Goal: Task Accomplishment & Management: Manage account settings

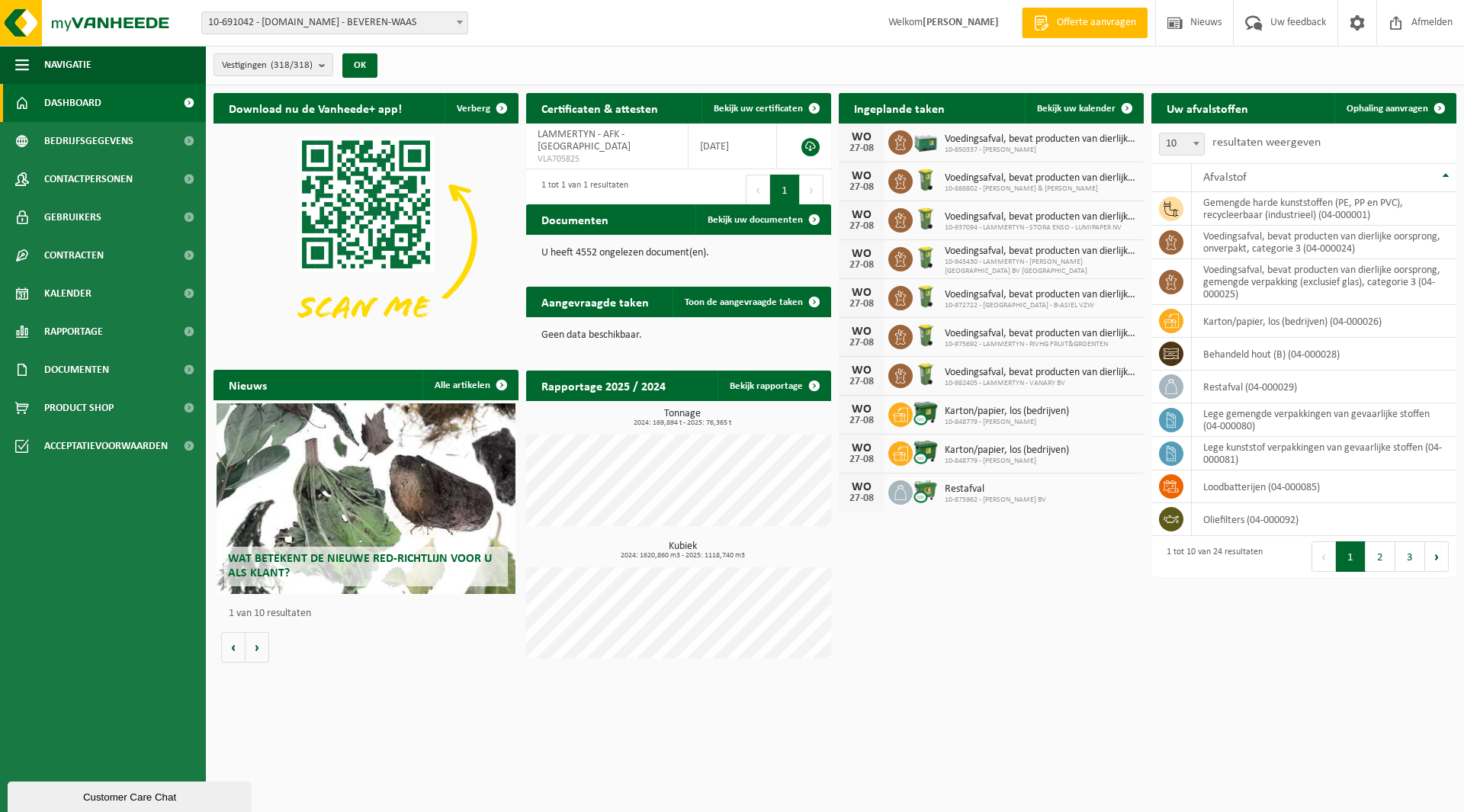
click at [312, 28] on span "10-691042 - [DOMAIN_NAME] - BEVEREN-WAAS" at bounding box center [334, 23] width 266 height 21
type input "de sutt"
select select "162275"
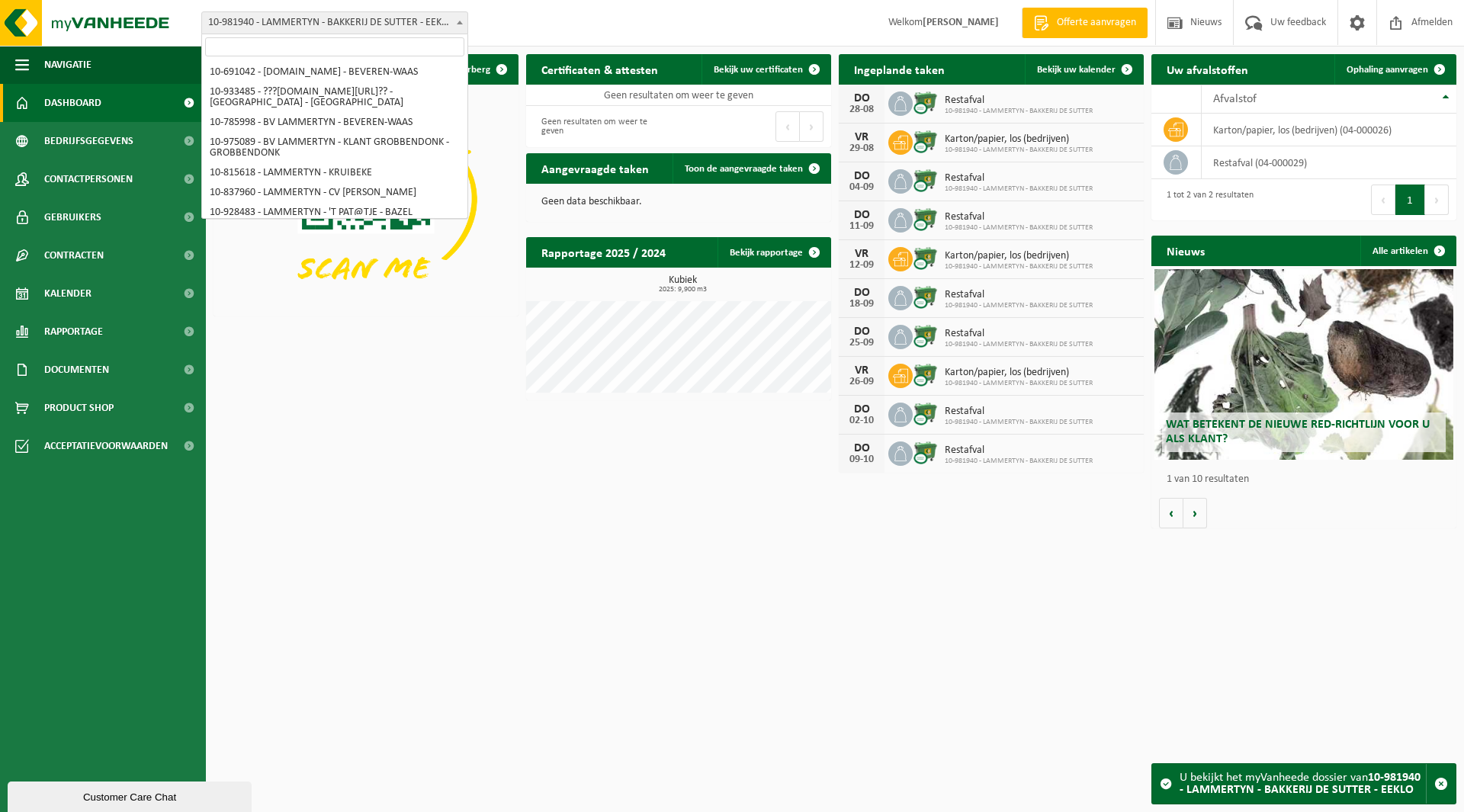
click at [319, 25] on span "10-981940 - LAMMERTYN - BAKKERIJ DE SUTTER - EEKLO" at bounding box center [334, 23] width 266 height 21
type input "b"
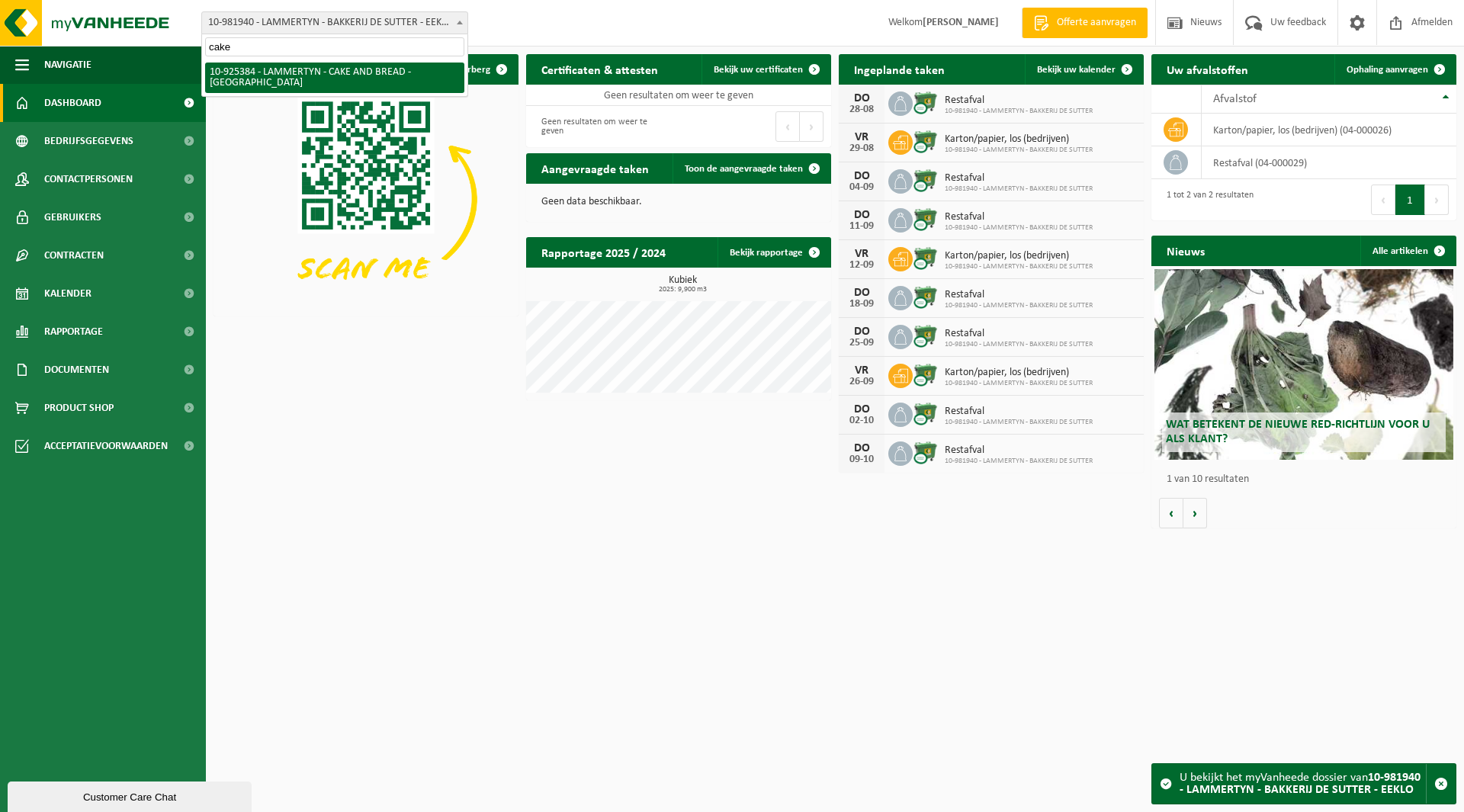
type input "cake"
select select "131856"
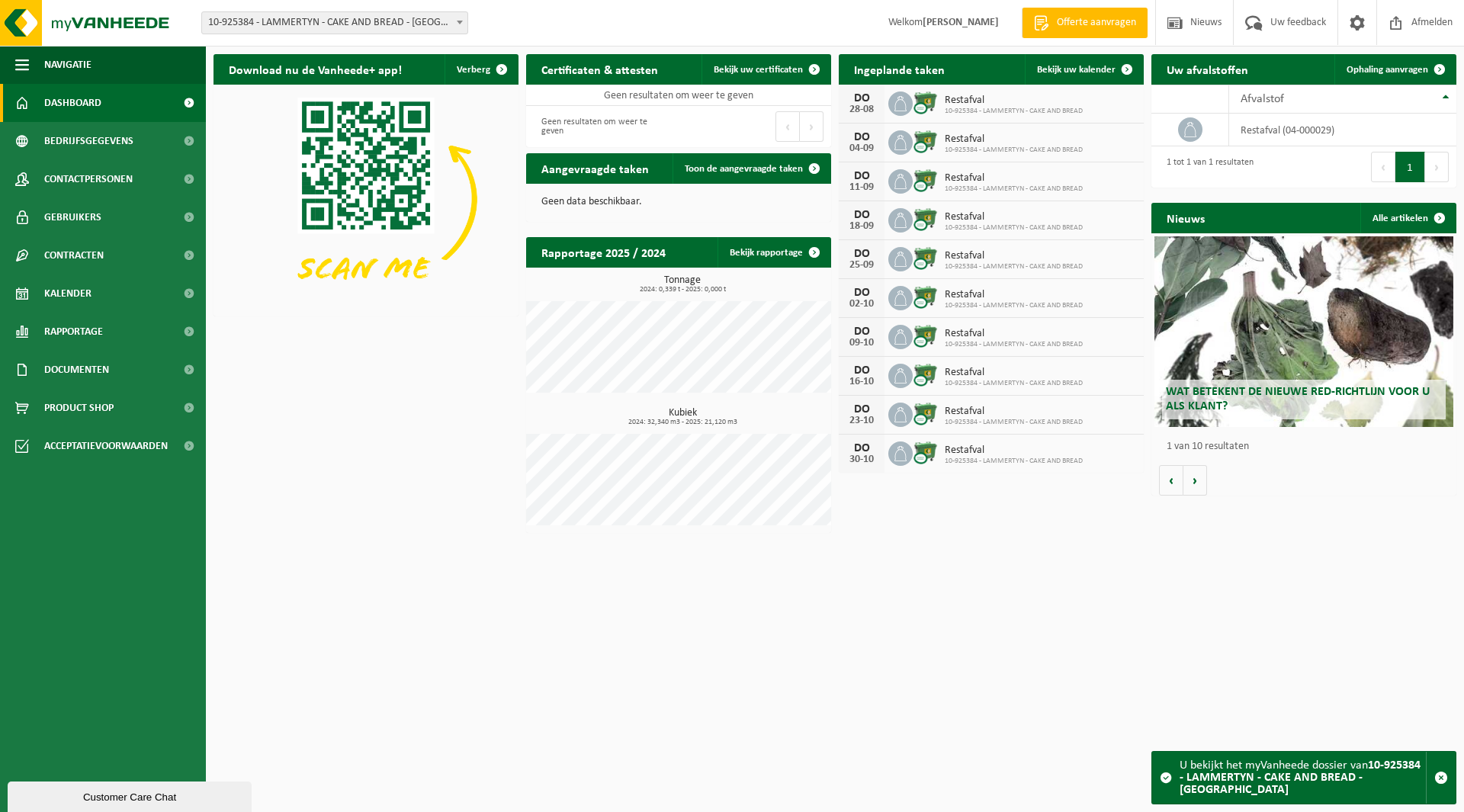
click at [300, 28] on span "10-925384 - LAMMERTYN - CAKE AND BREAD - [GEOGRAPHIC_DATA]" at bounding box center [334, 23] width 266 height 21
type input "chikara"
select select "141526"
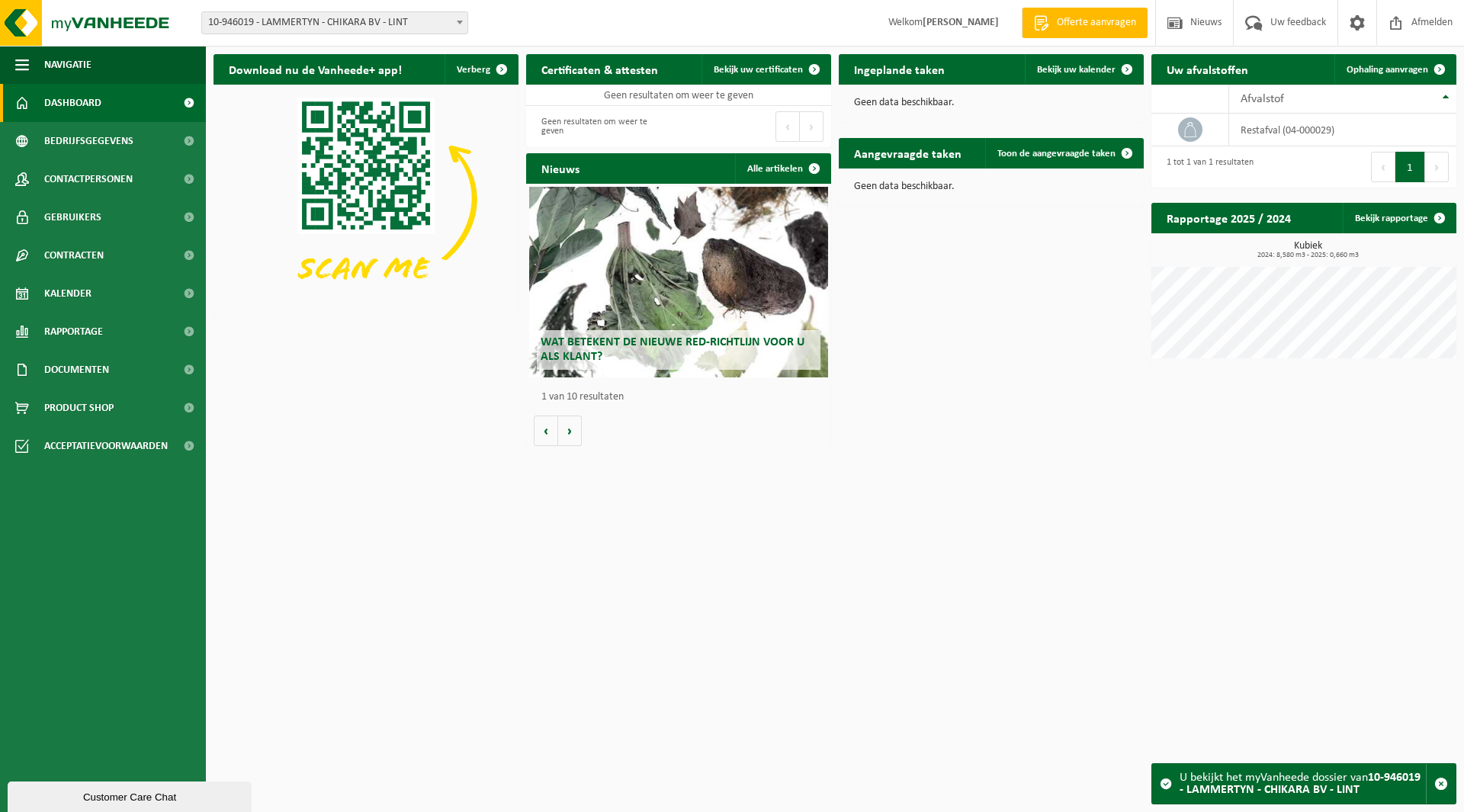
click at [305, 29] on span "10-946019 - LAMMERTYN - CHIKARA BV - LINT" at bounding box center [334, 23] width 266 height 21
type input "devac"
select select "168801"
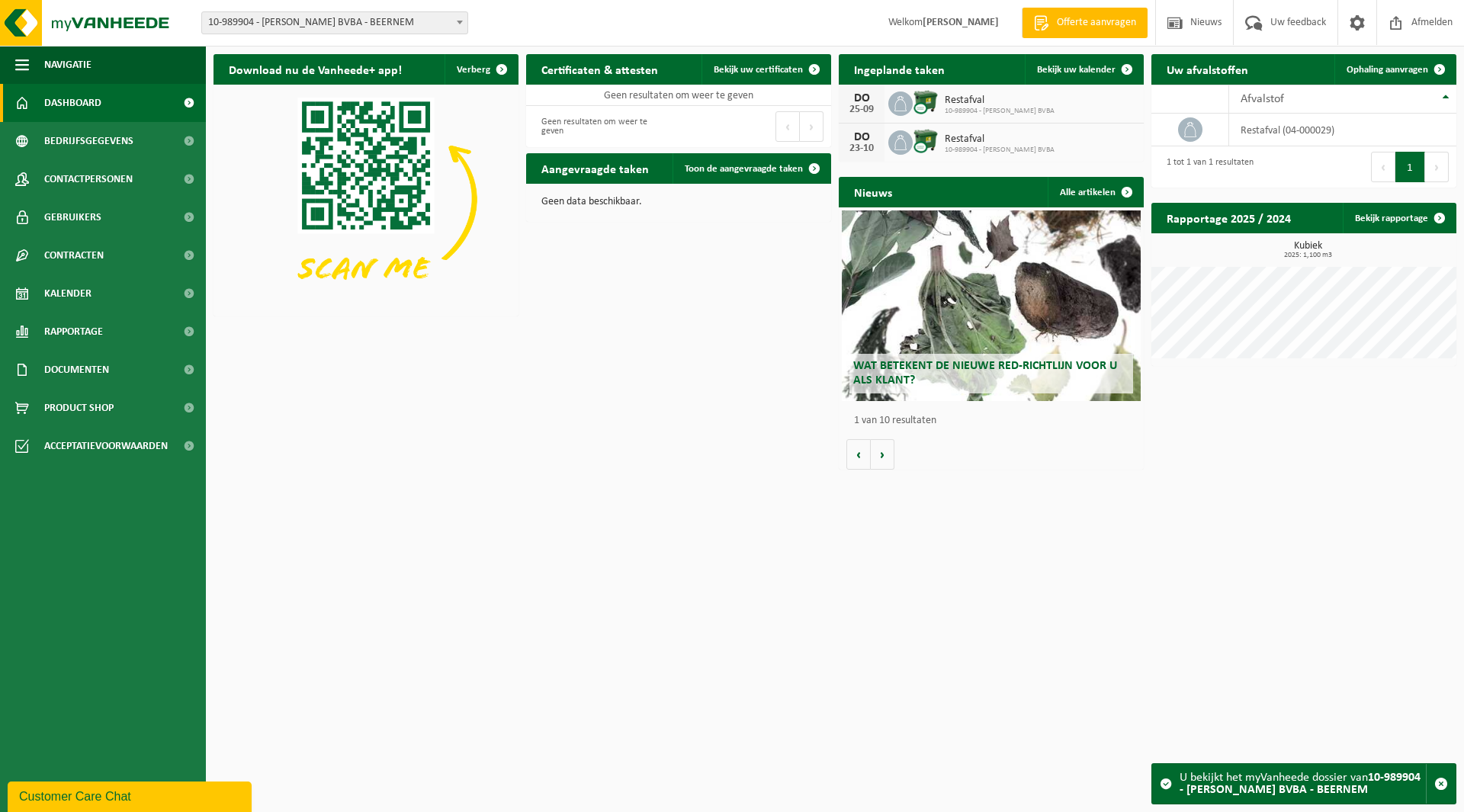
click at [315, 16] on span "10-989904 - [PERSON_NAME] BVBA - BEERNEM" at bounding box center [334, 23] width 266 height 21
type input "goos"
select select "163387"
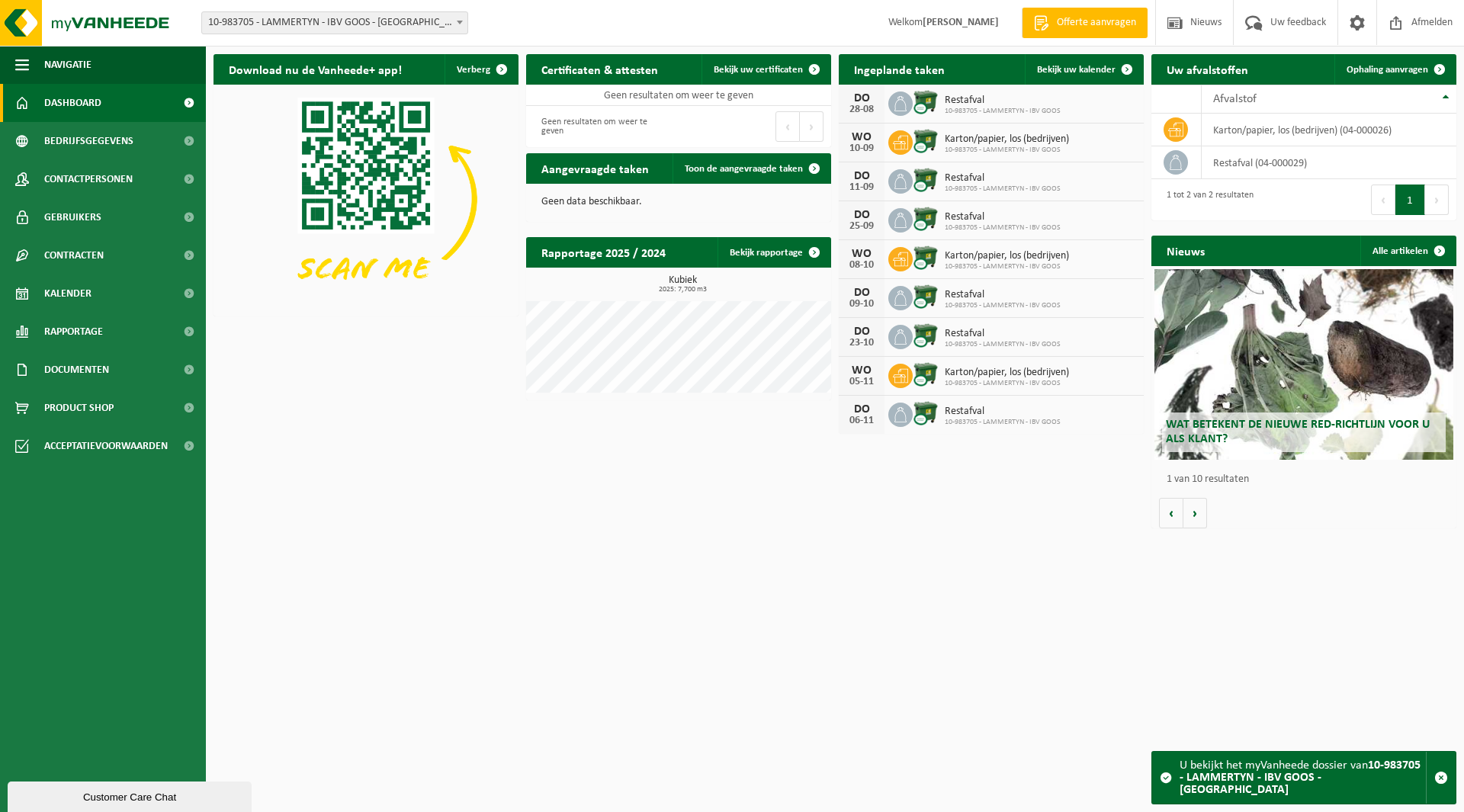
click at [306, 31] on span "10-983705 - LAMMERTYN - IBV GOOS - [GEOGRAPHIC_DATA]" at bounding box center [334, 23] width 266 height 21
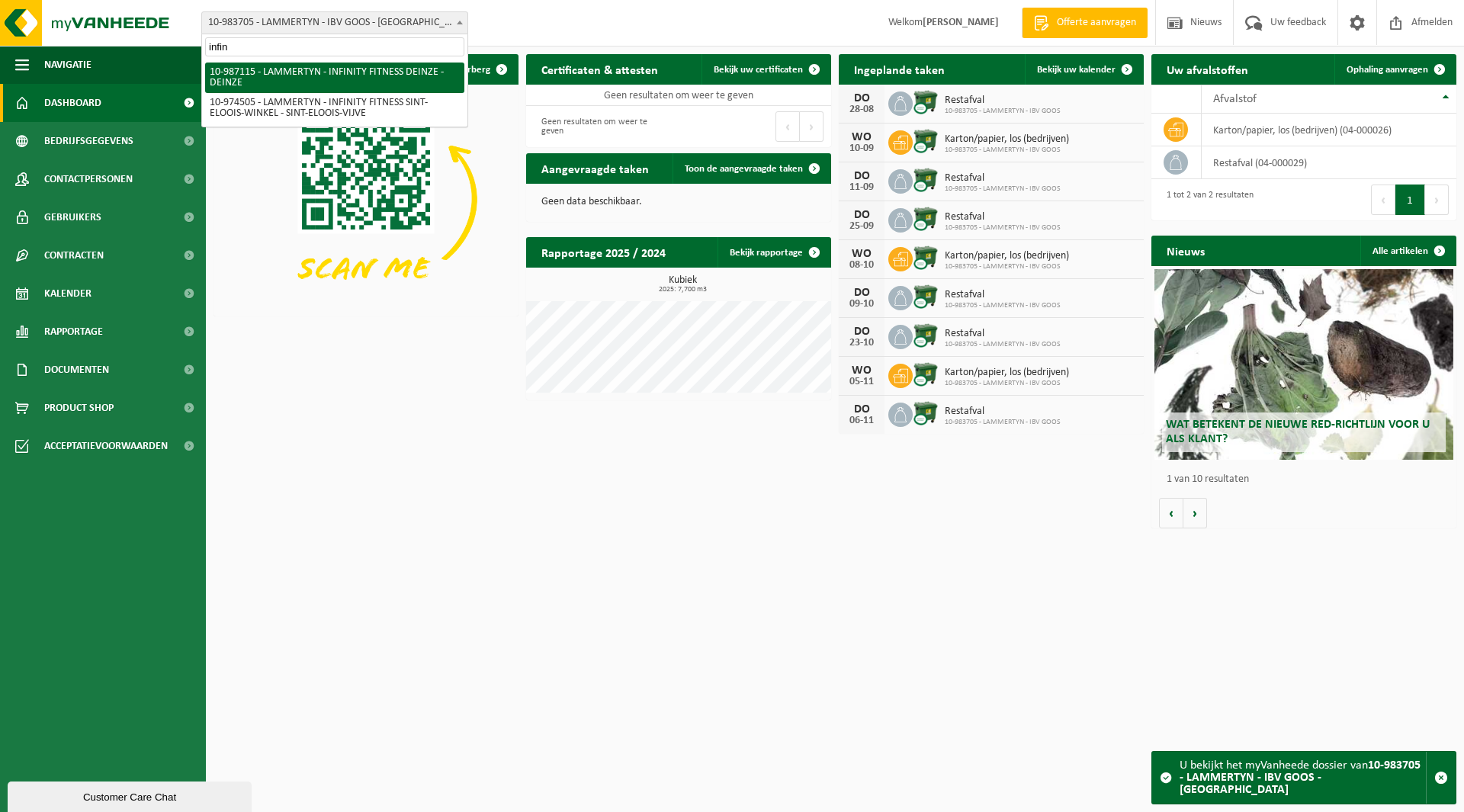
type input "infin"
select select "166959"
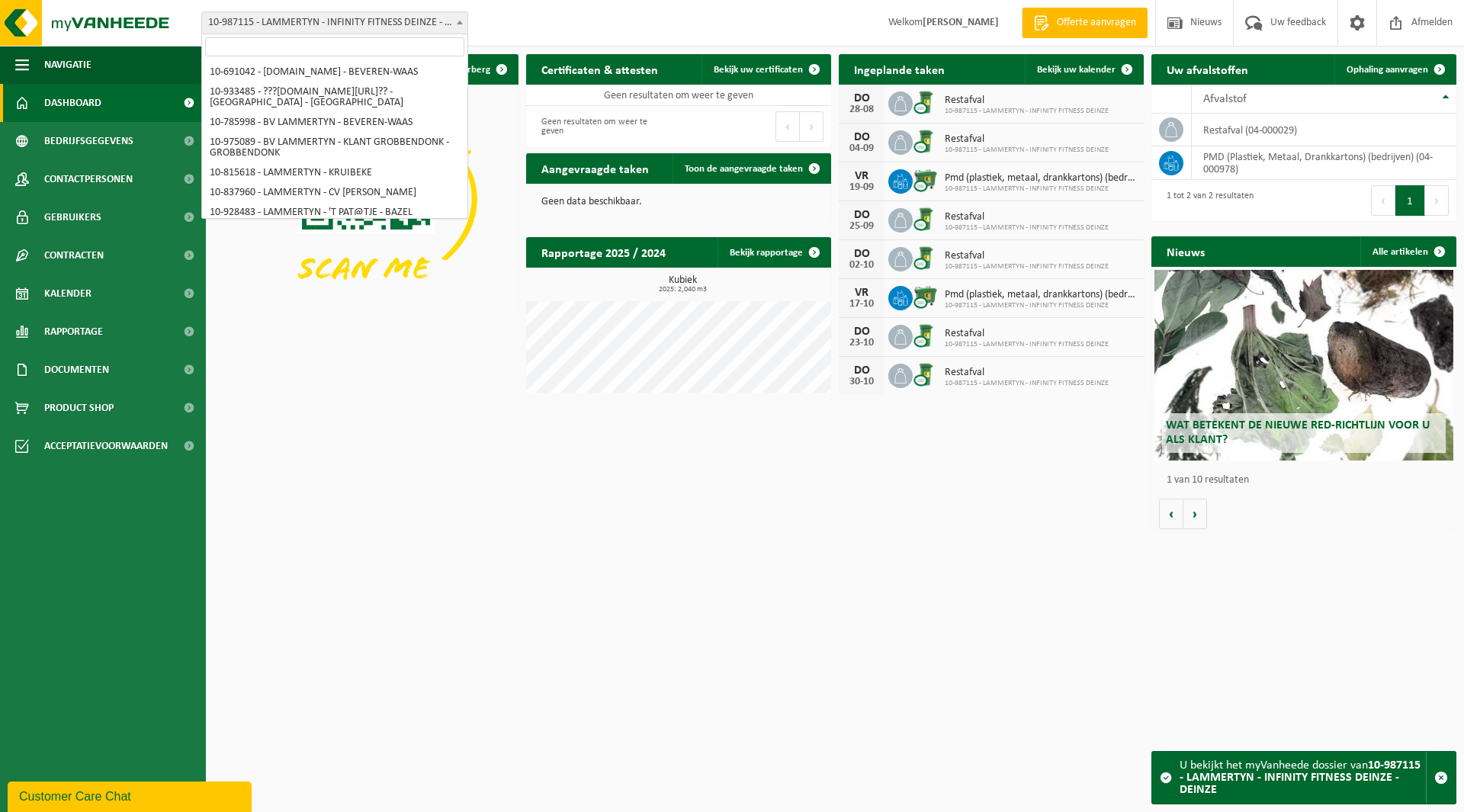
click at [274, 24] on span "10-987115 - LAMMERTYN - INFINITY FITNESS DEINZE - DEINZE" at bounding box center [334, 23] width 266 height 21
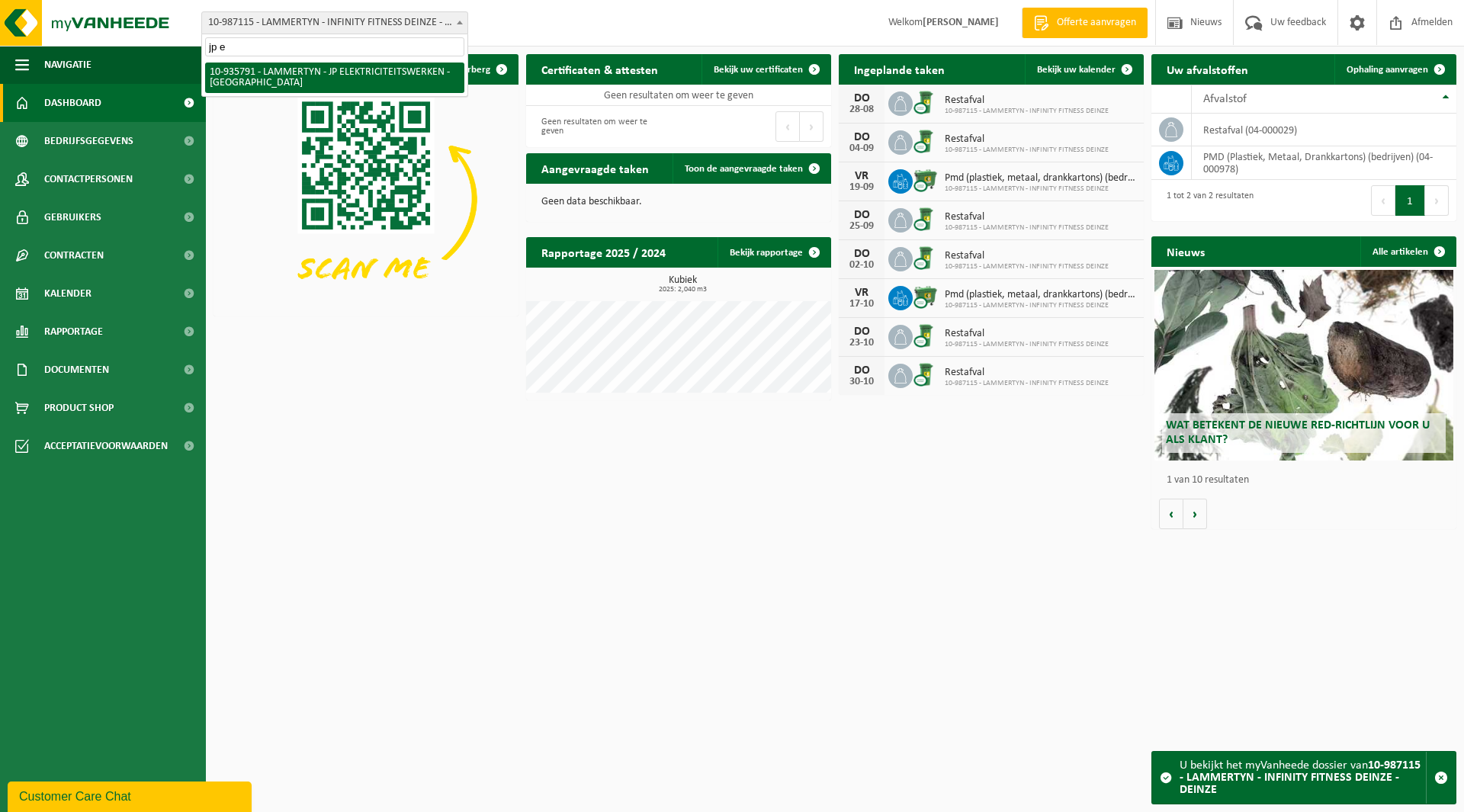
type input "jp e"
select select "136786"
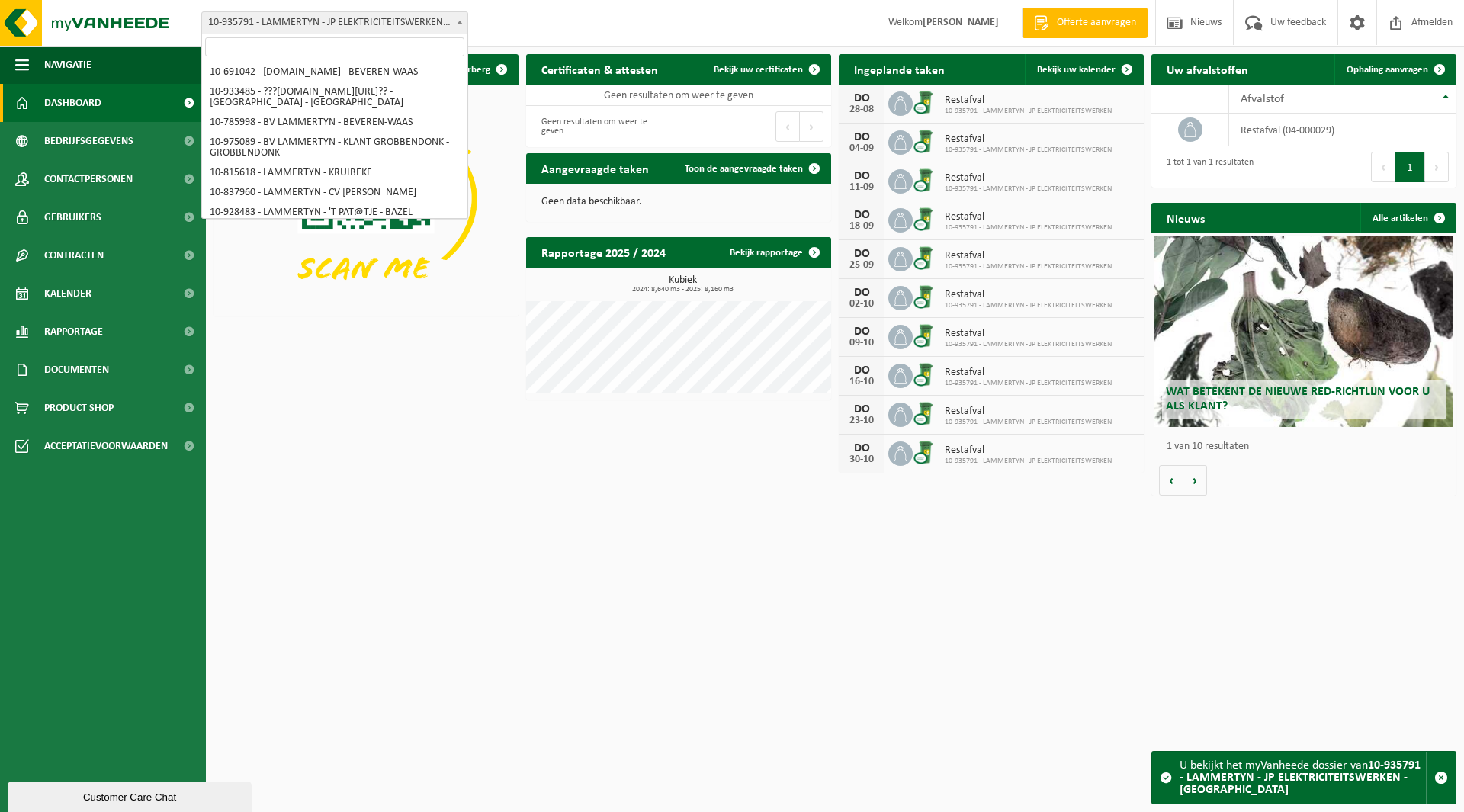
click at [274, 26] on span "10-935791 - LAMMERTYN - JP ELEKTRICITEITSWERKEN - [GEOGRAPHIC_DATA]" at bounding box center [334, 23] width 266 height 21
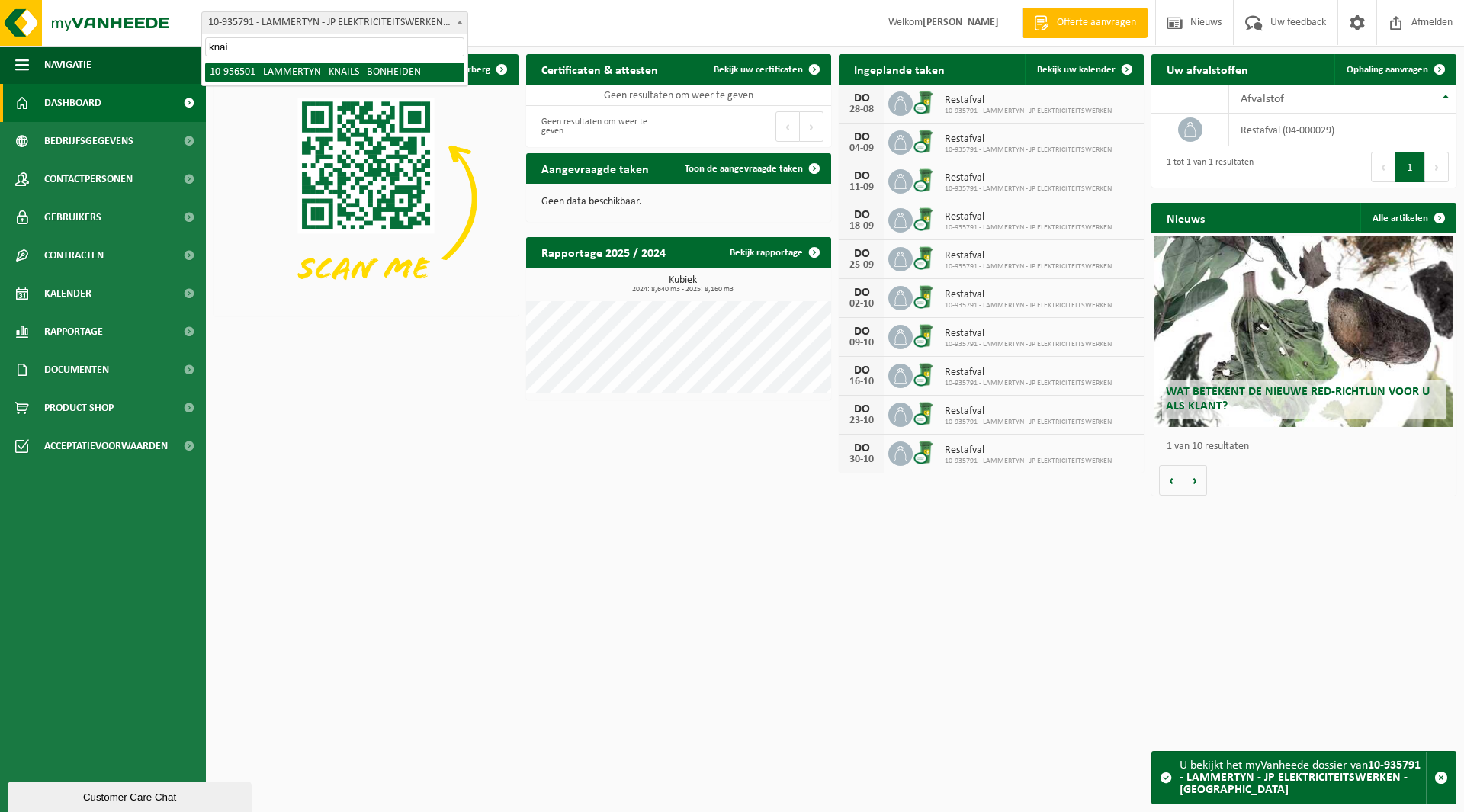
type input "knai"
select select "145385"
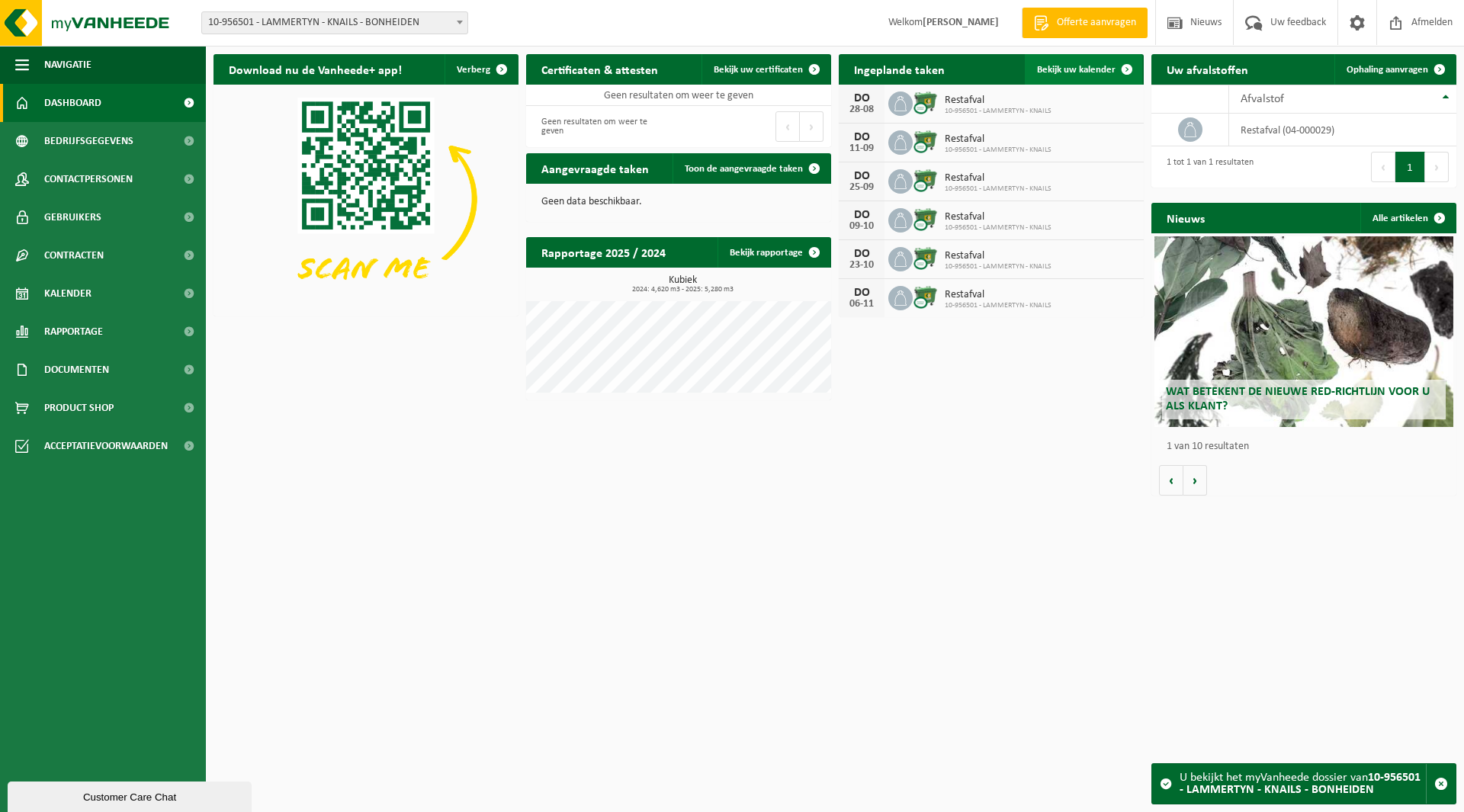
click at [1091, 65] on span "Bekijk uw kalender" at bounding box center [1077, 69] width 78 height 10
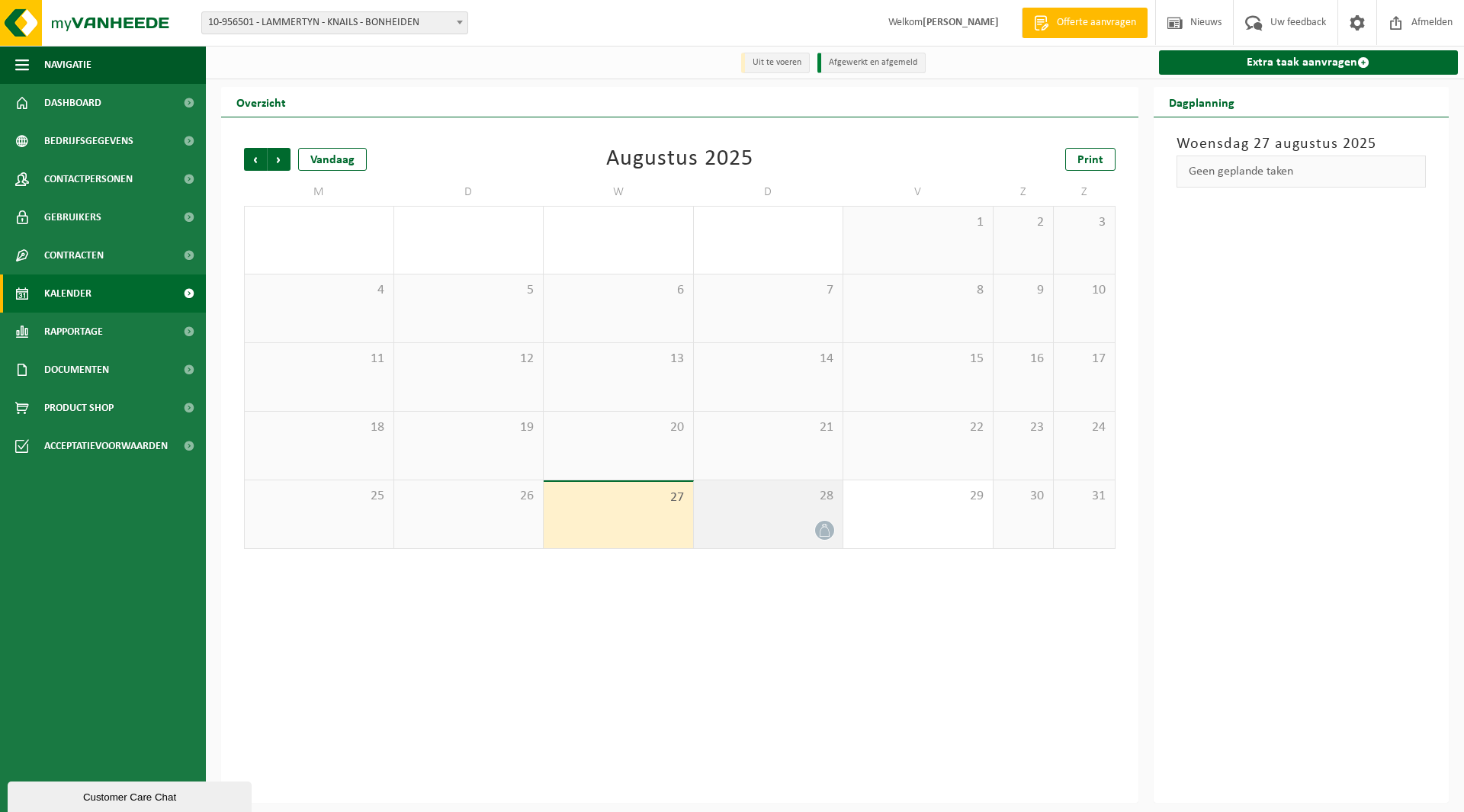
click at [825, 517] on div "28" at bounding box center [768, 514] width 150 height 68
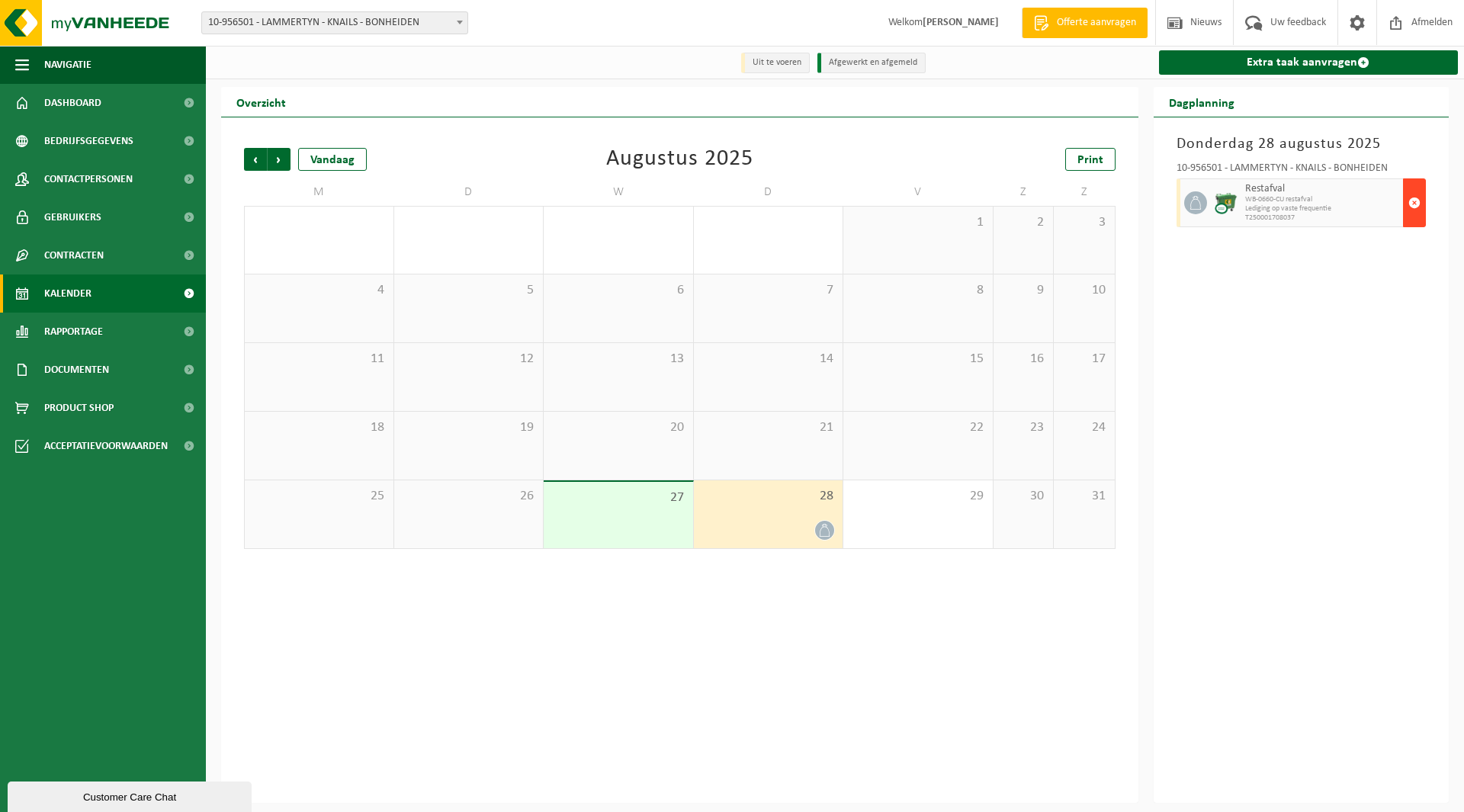
click at [1412, 212] on span "button" at bounding box center [1414, 203] width 12 height 30
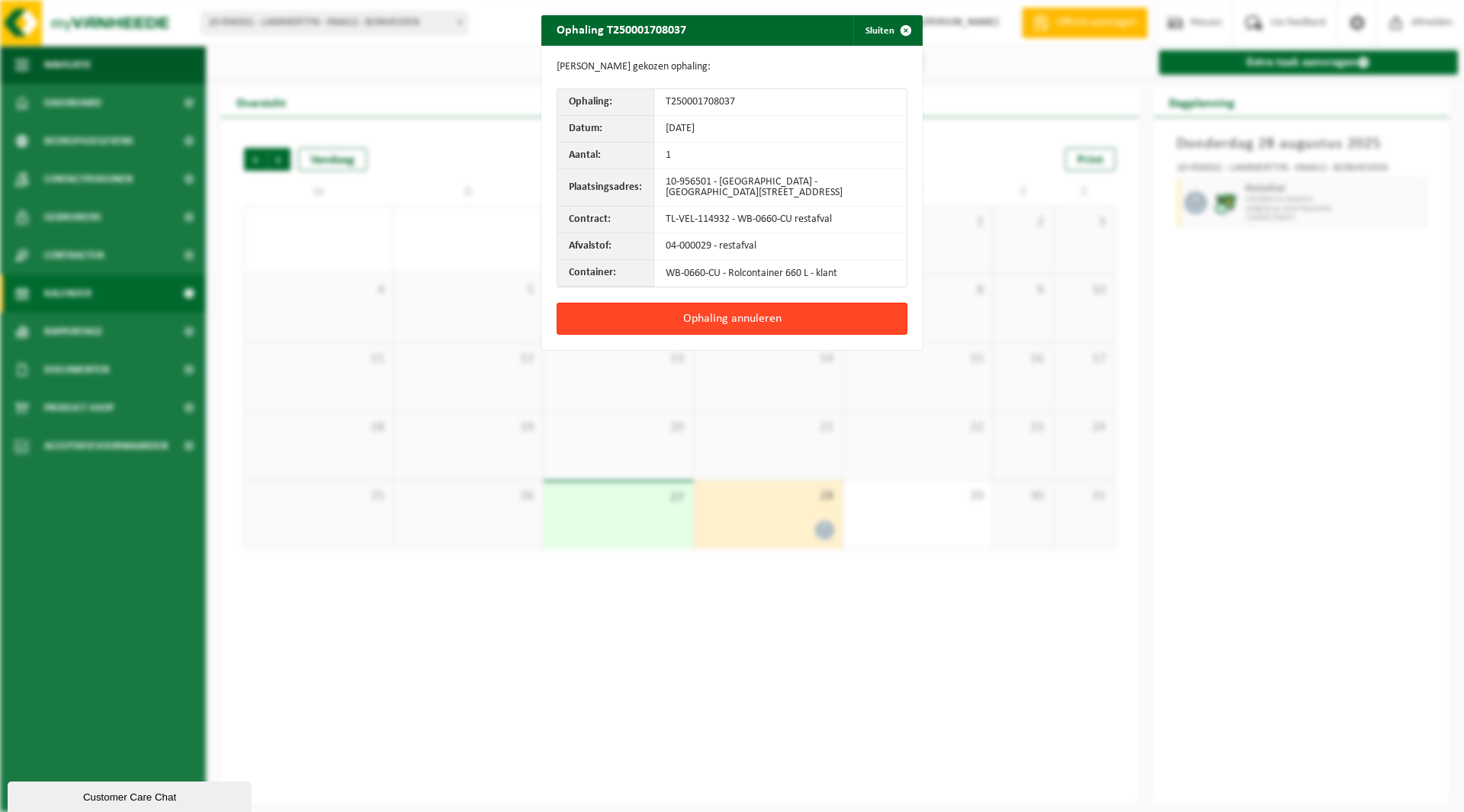
click at [683, 316] on button "Ophaling annuleren" at bounding box center [731, 319] width 350 height 32
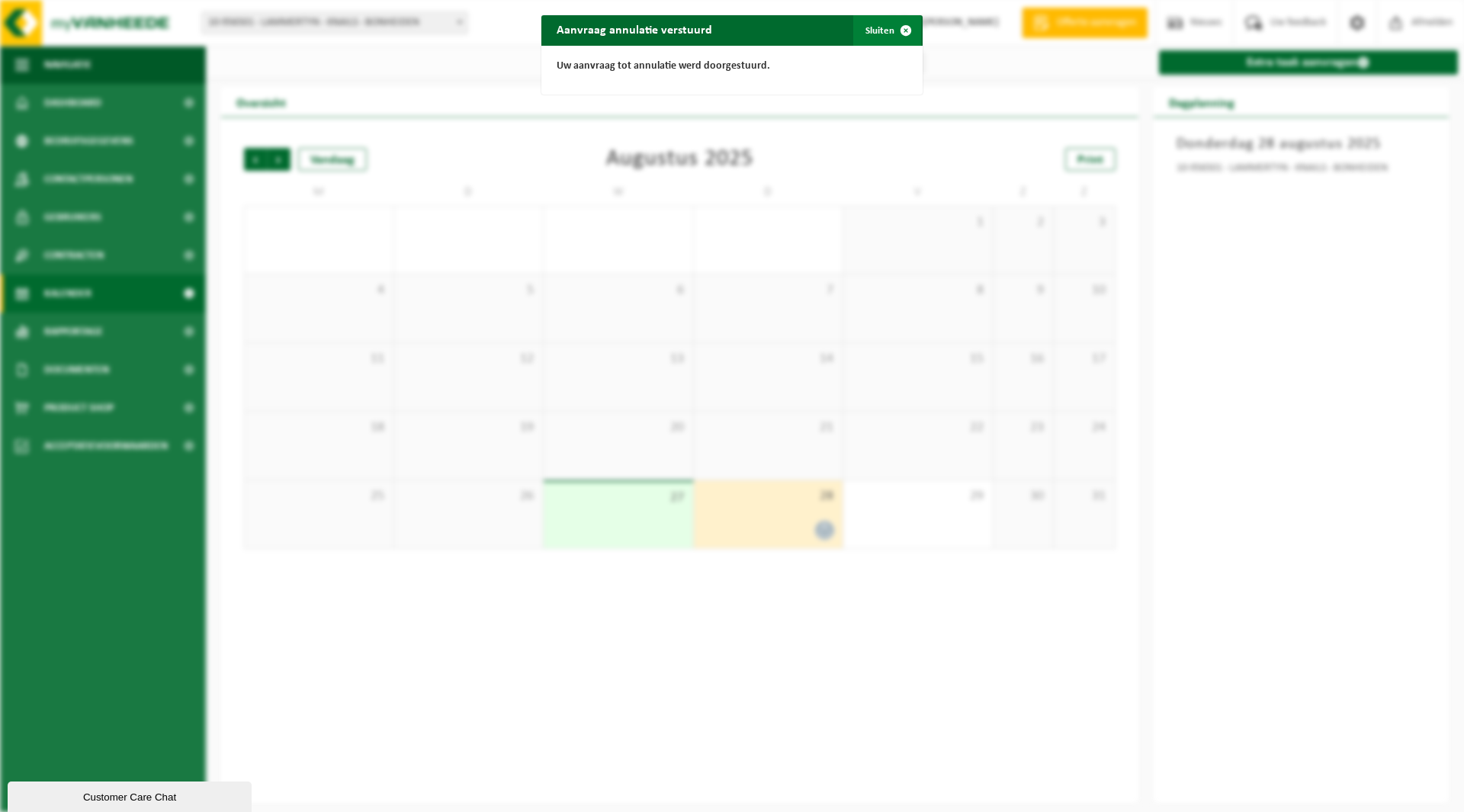
click at [870, 32] on button "Sluiten" at bounding box center [887, 30] width 68 height 30
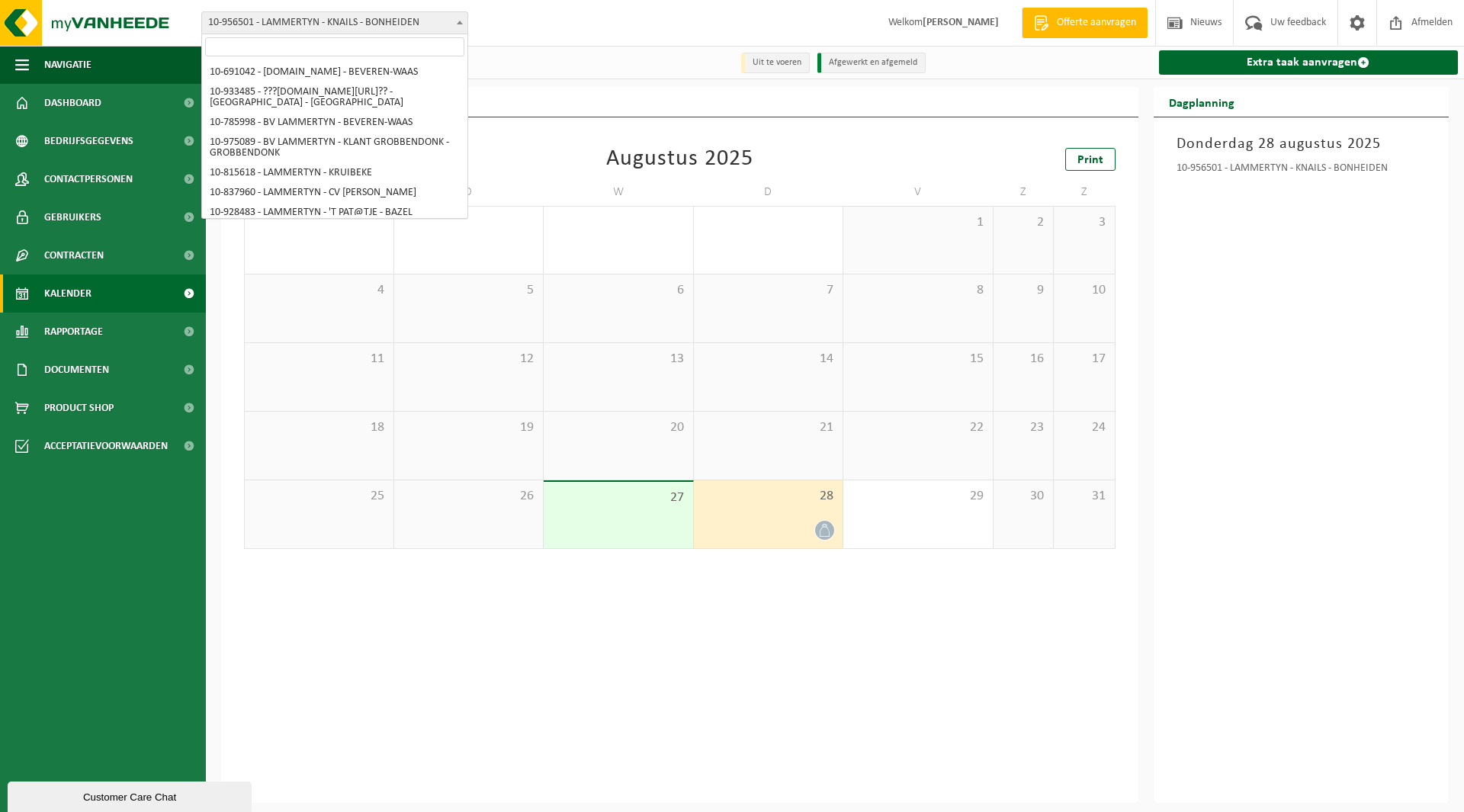
click at [304, 22] on span "10-956501 - LAMMERTYN - KNAILS - BONHEIDEN" at bounding box center [334, 23] width 266 height 21
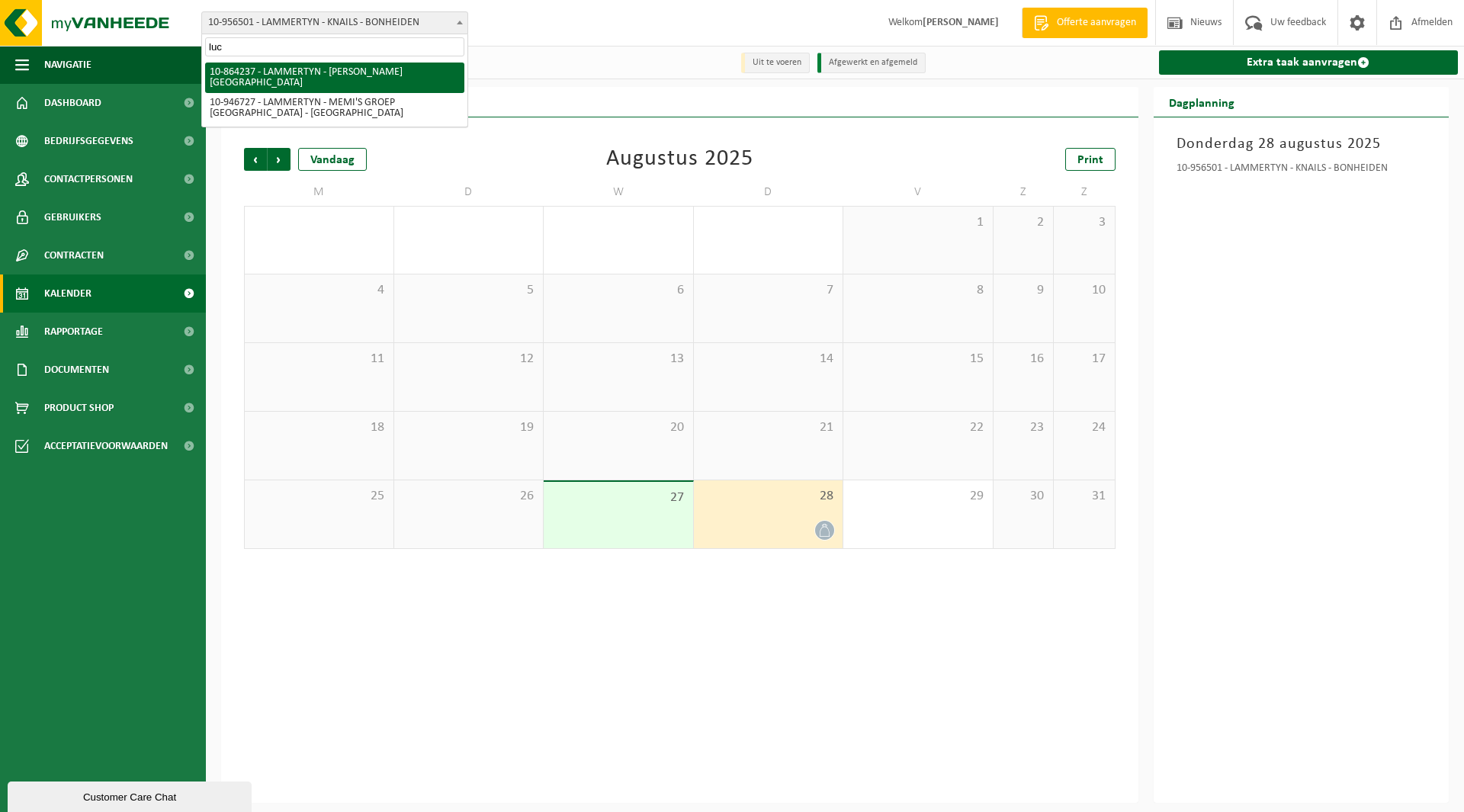
type input "luc"
select select "101929"
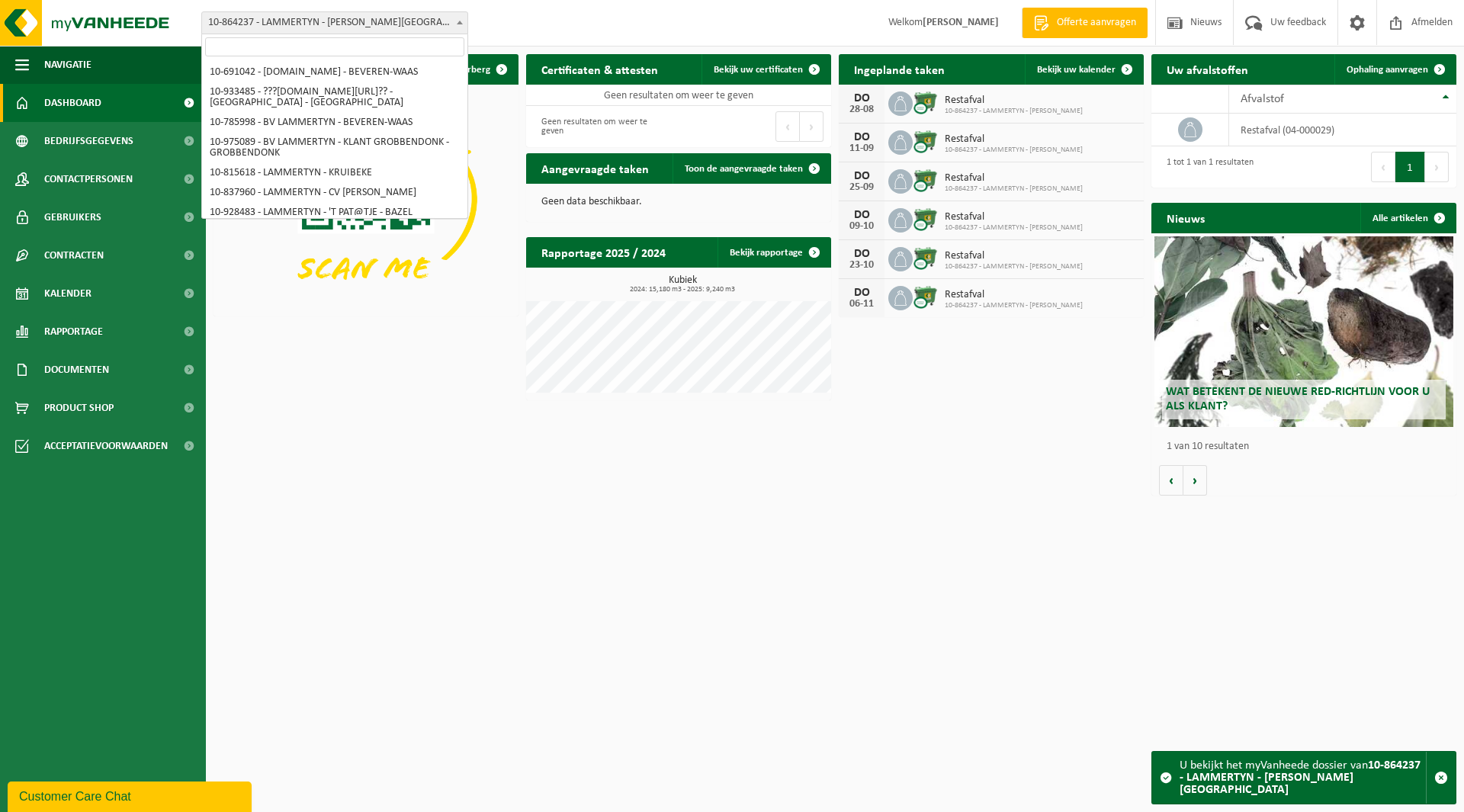
click at [307, 27] on span "10-864237 - LAMMERTYN - [PERSON_NAME][GEOGRAPHIC_DATA]" at bounding box center [334, 23] width 266 height 21
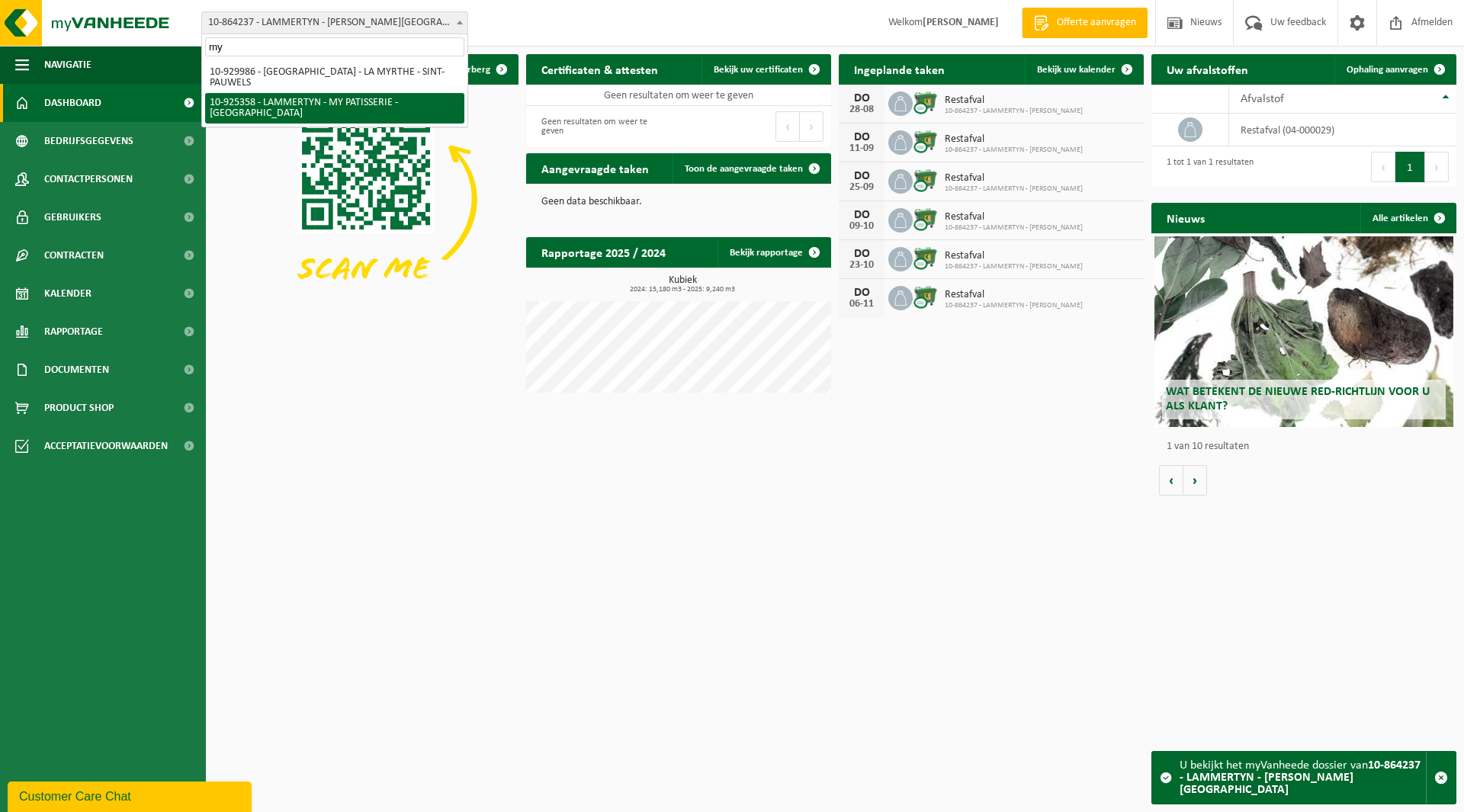
type input "my"
select select "131844"
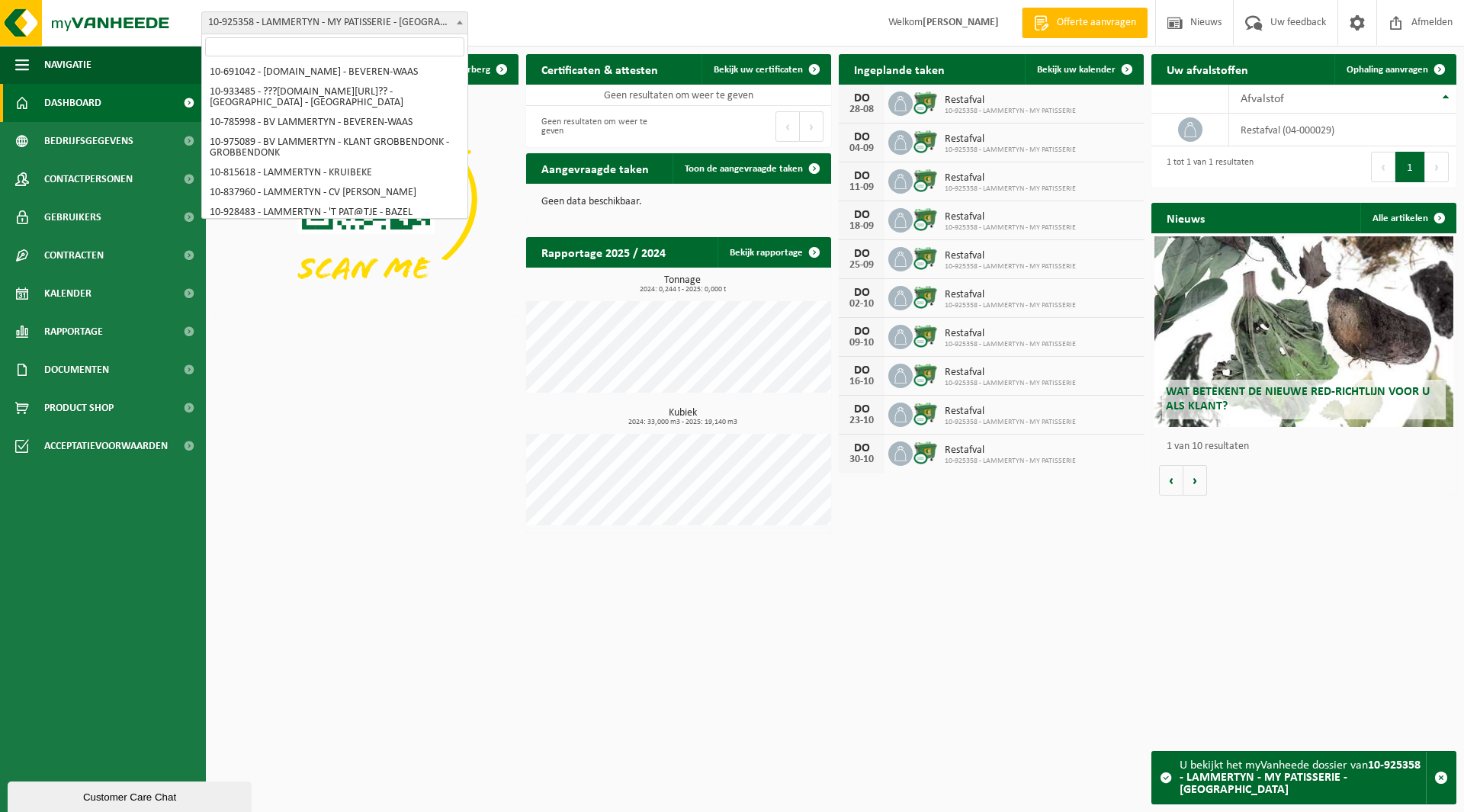
click at [290, 24] on span "10-925358 - LAMMERTYN - MY PATISSERIE - [GEOGRAPHIC_DATA]" at bounding box center [334, 23] width 266 height 21
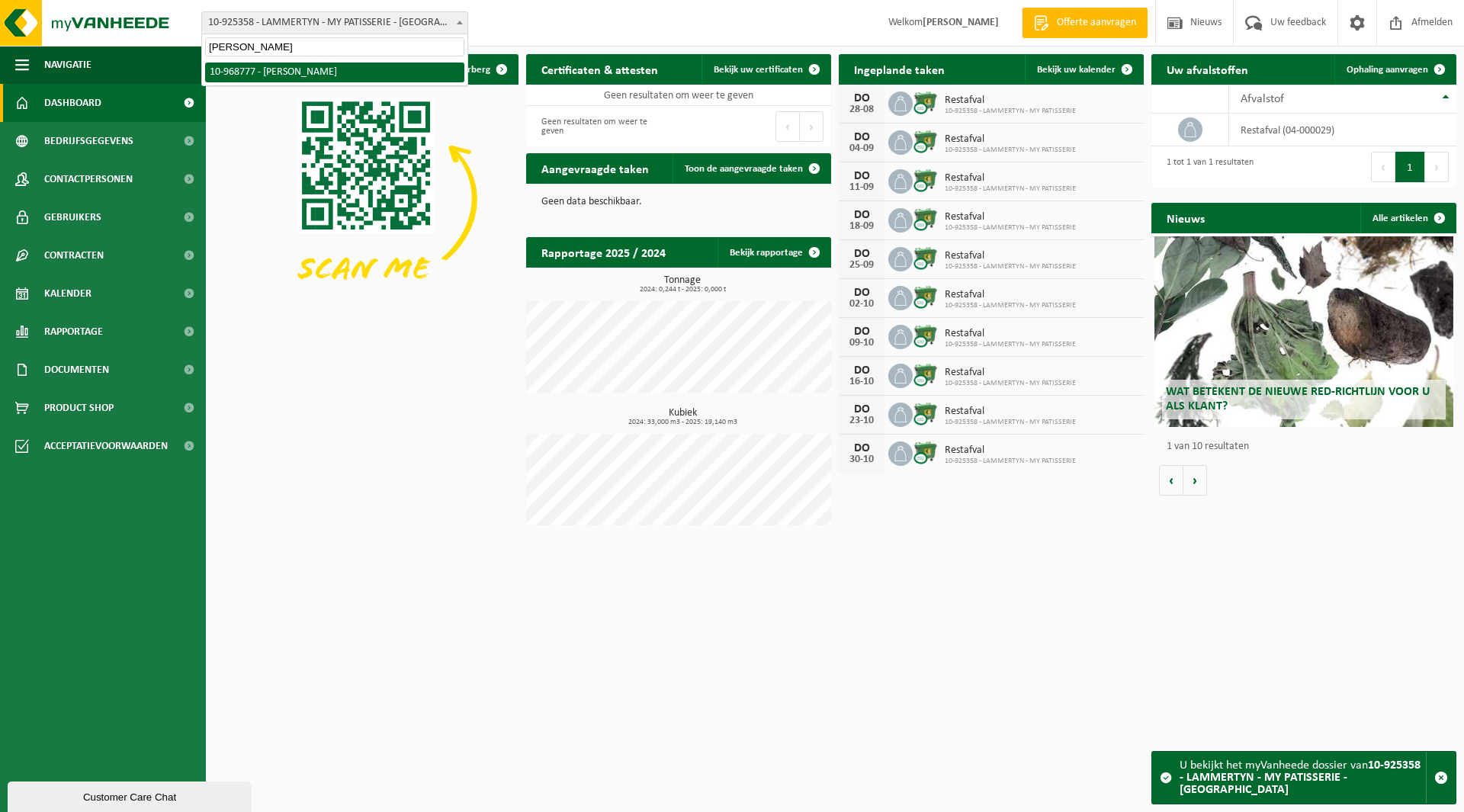
type input "pedro"
select select "154485"
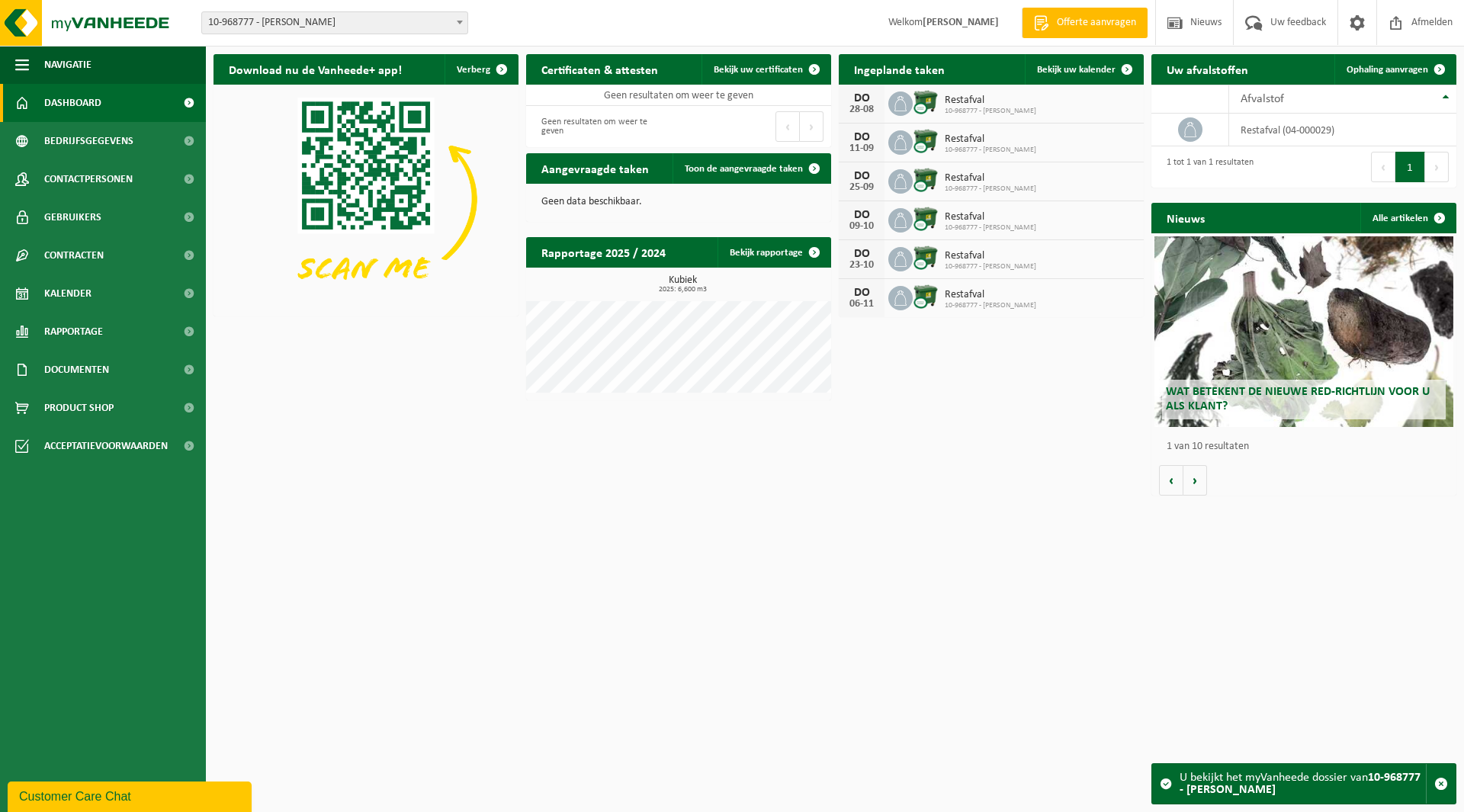
click at [308, 29] on span "10-968777 - [PERSON_NAME]" at bounding box center [334, 23] width 266 height 21
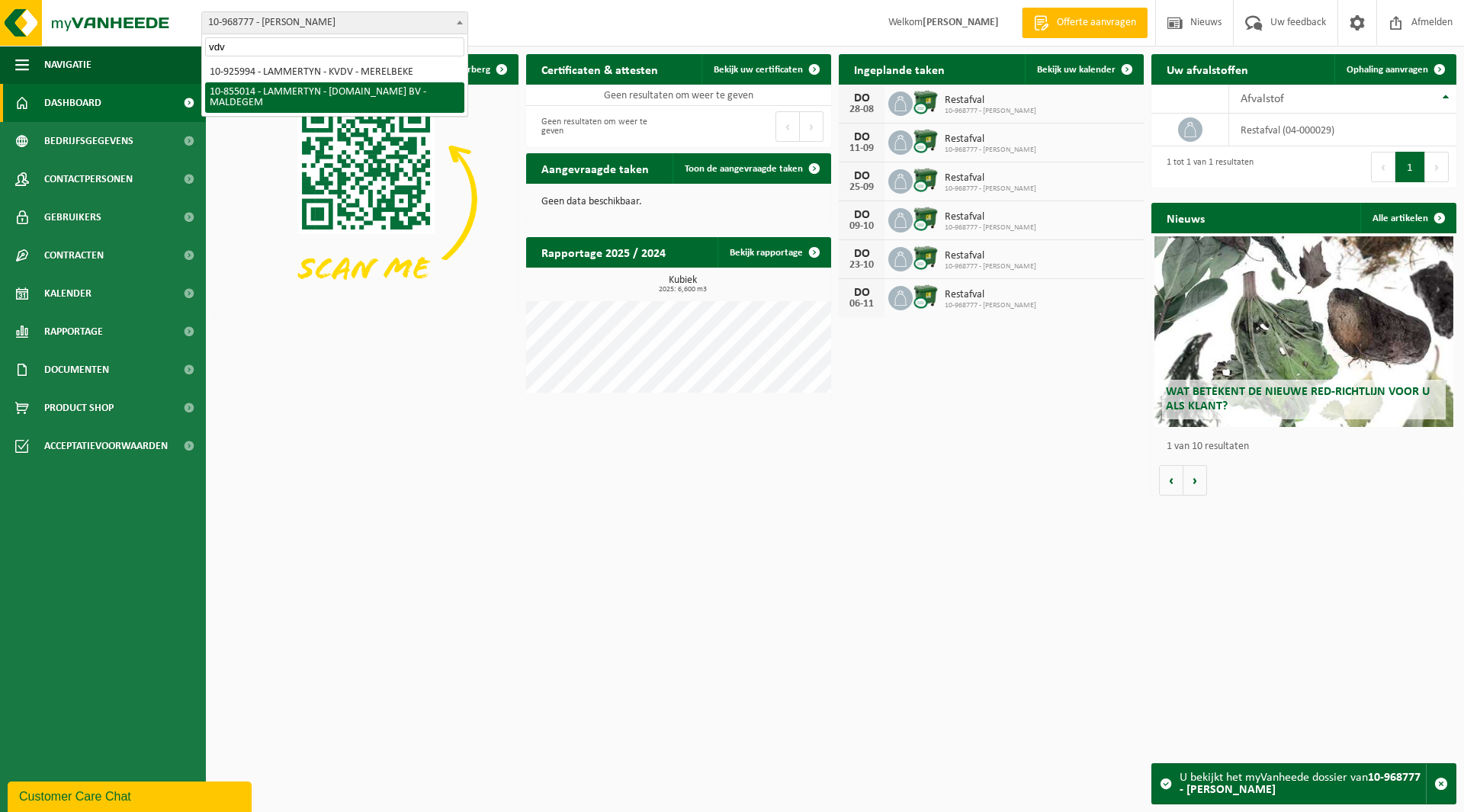
type input "vdv"
select select "98099"
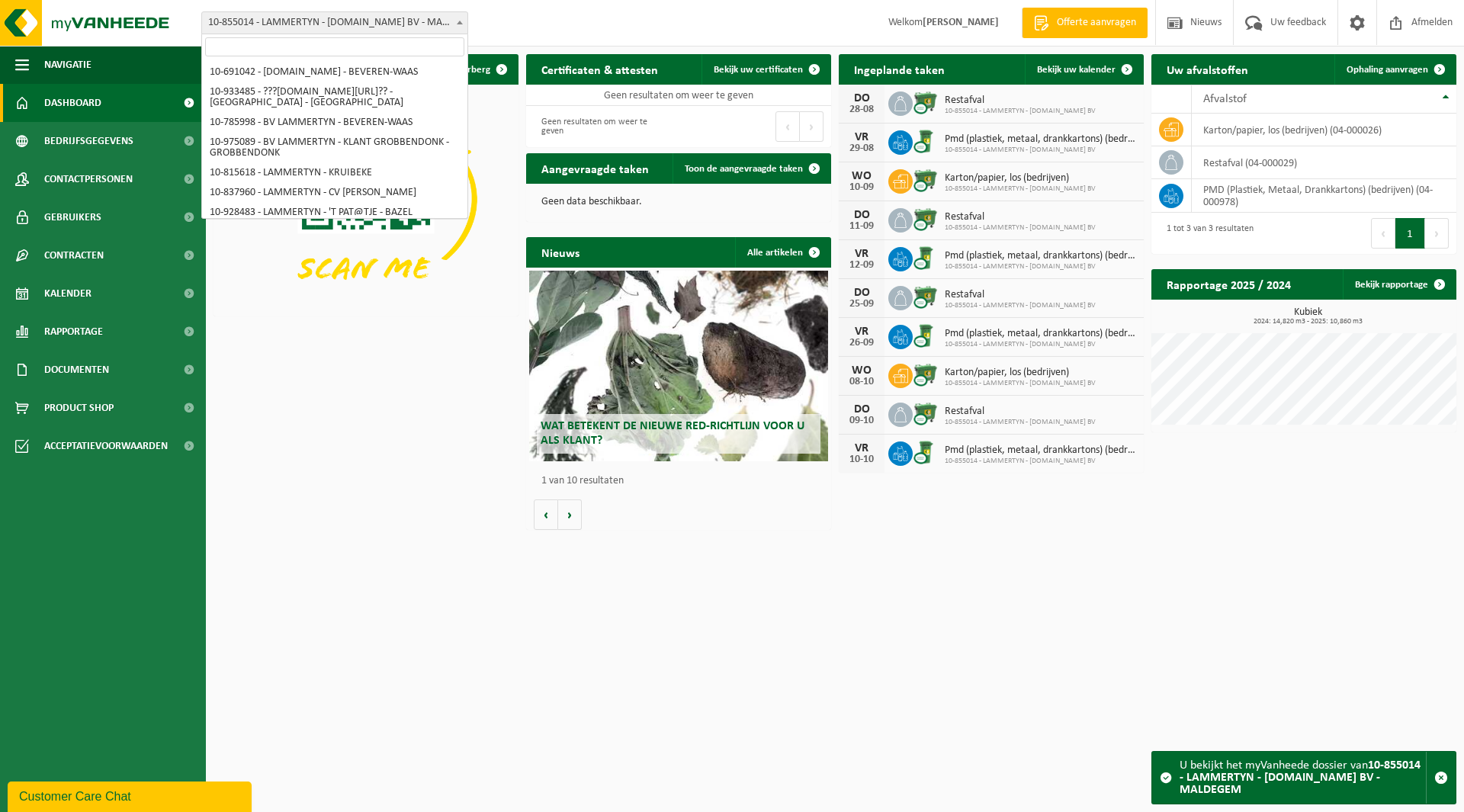
click at [320, 20] on span "10-855014 - LAMMERTYN - [DOMAIN_NAME] BV - MALDEGEM" at bounding box center [334, 23] width 266 height 21
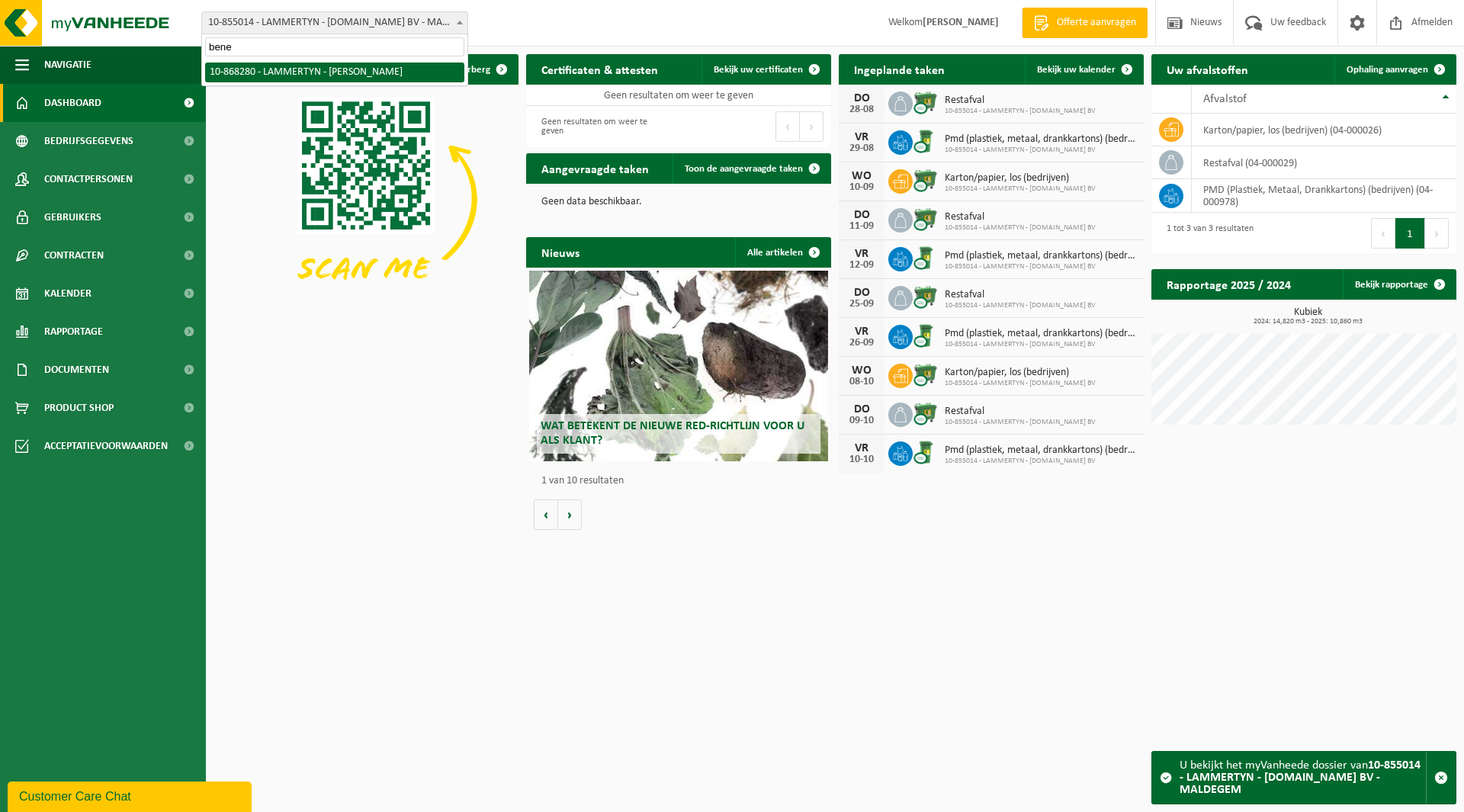
type input "bene"
select select "103700"
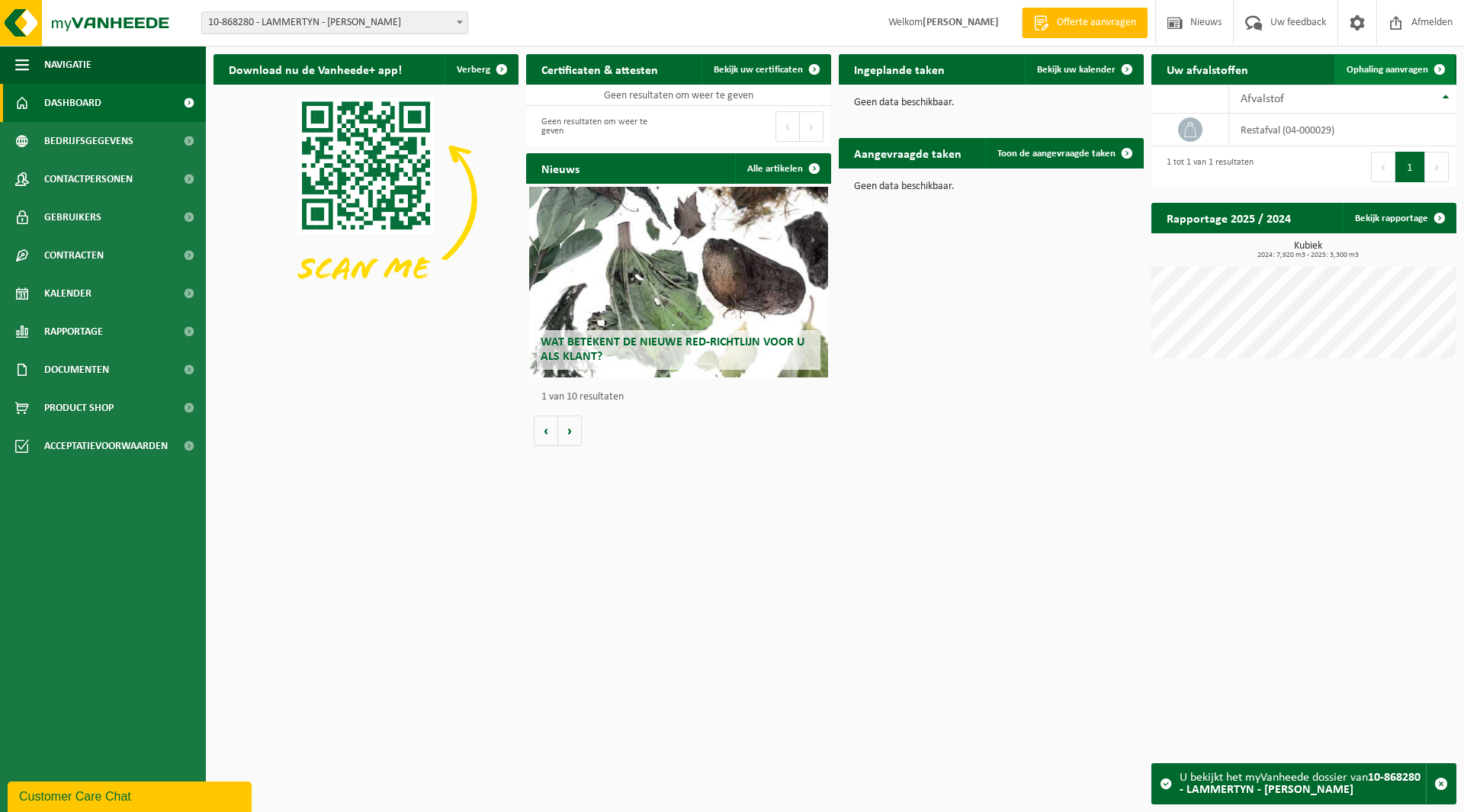
click at [1439, 70] on span at bounding box center [1439, 69] width 30 height 30
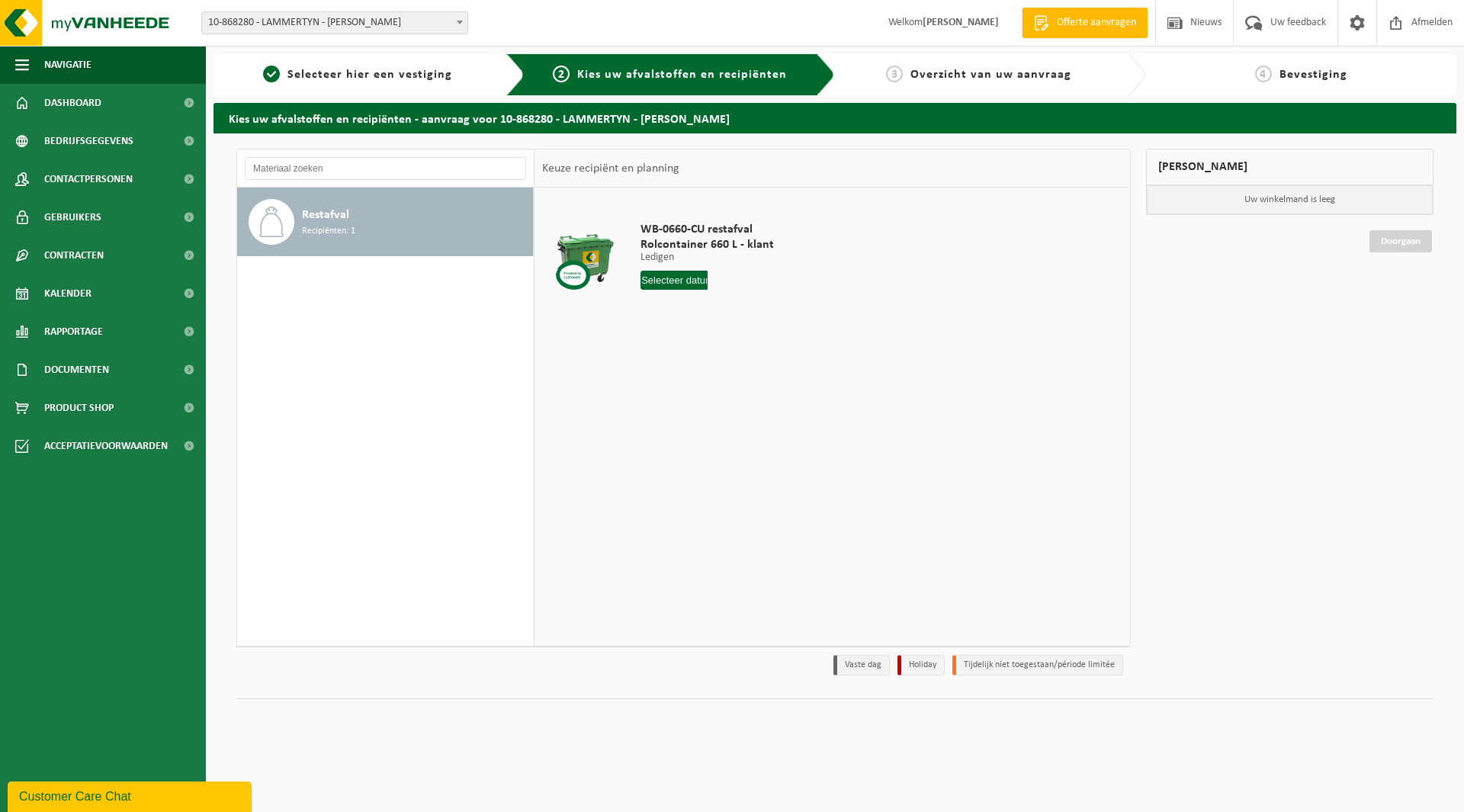
click at [693, 272] on input "text" at bounding box center [674, 279] width 67 height 19
drag, startPoint x: 740, startPoint y: 475, endPoint x: 729, endPoint y: 471, distance: 11.7
click at [739, 475] on div "28" at bounding box center [735, 465] width 27 height 25
type input "Van 2025-08-28"
click at [685, 341] on button "In winkelmand" at bounding box center [684, 338] width 84 height 25
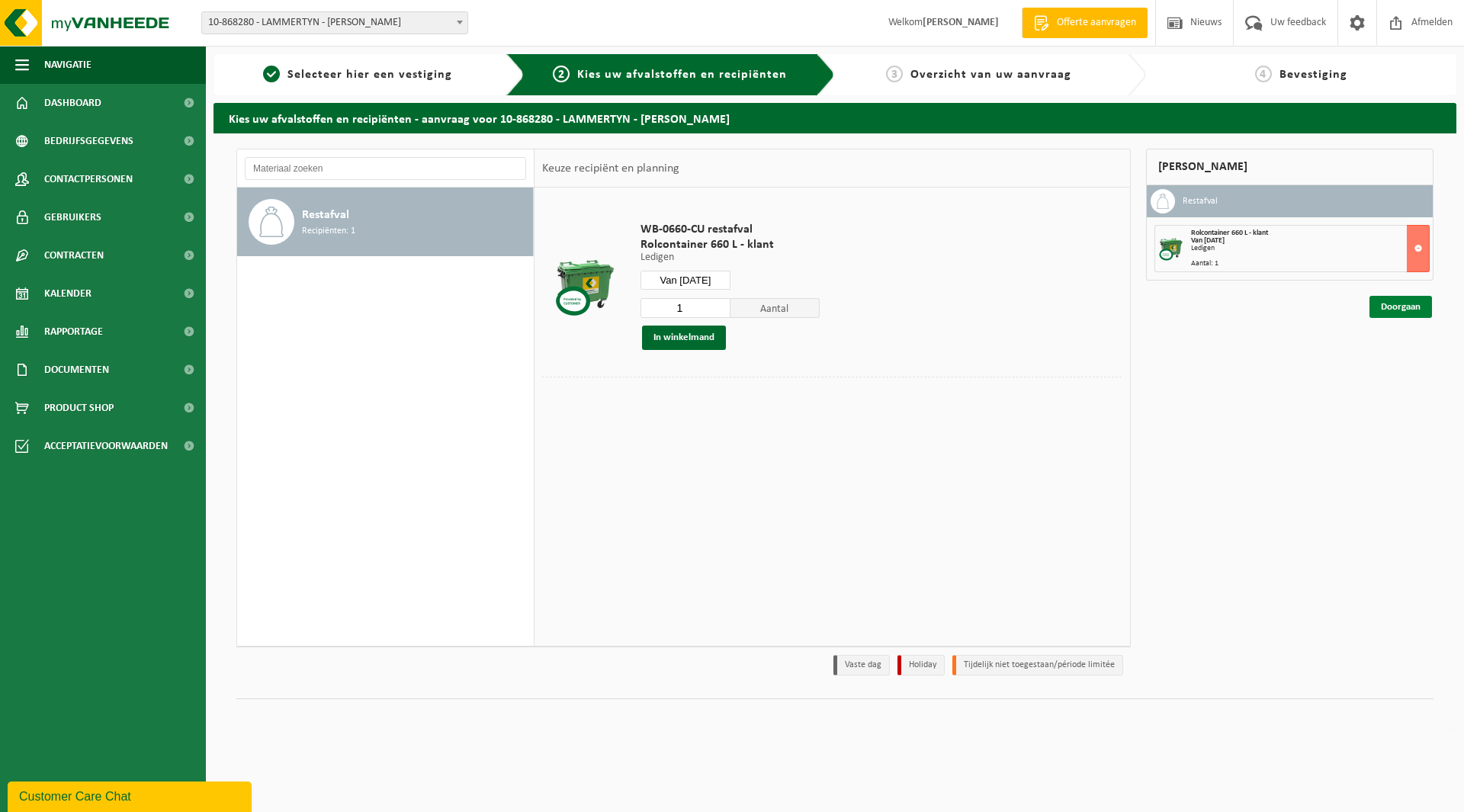
click at [1391, 304] on link "Doorgaan" at bounding box center [1401, 306] width 63 height 22
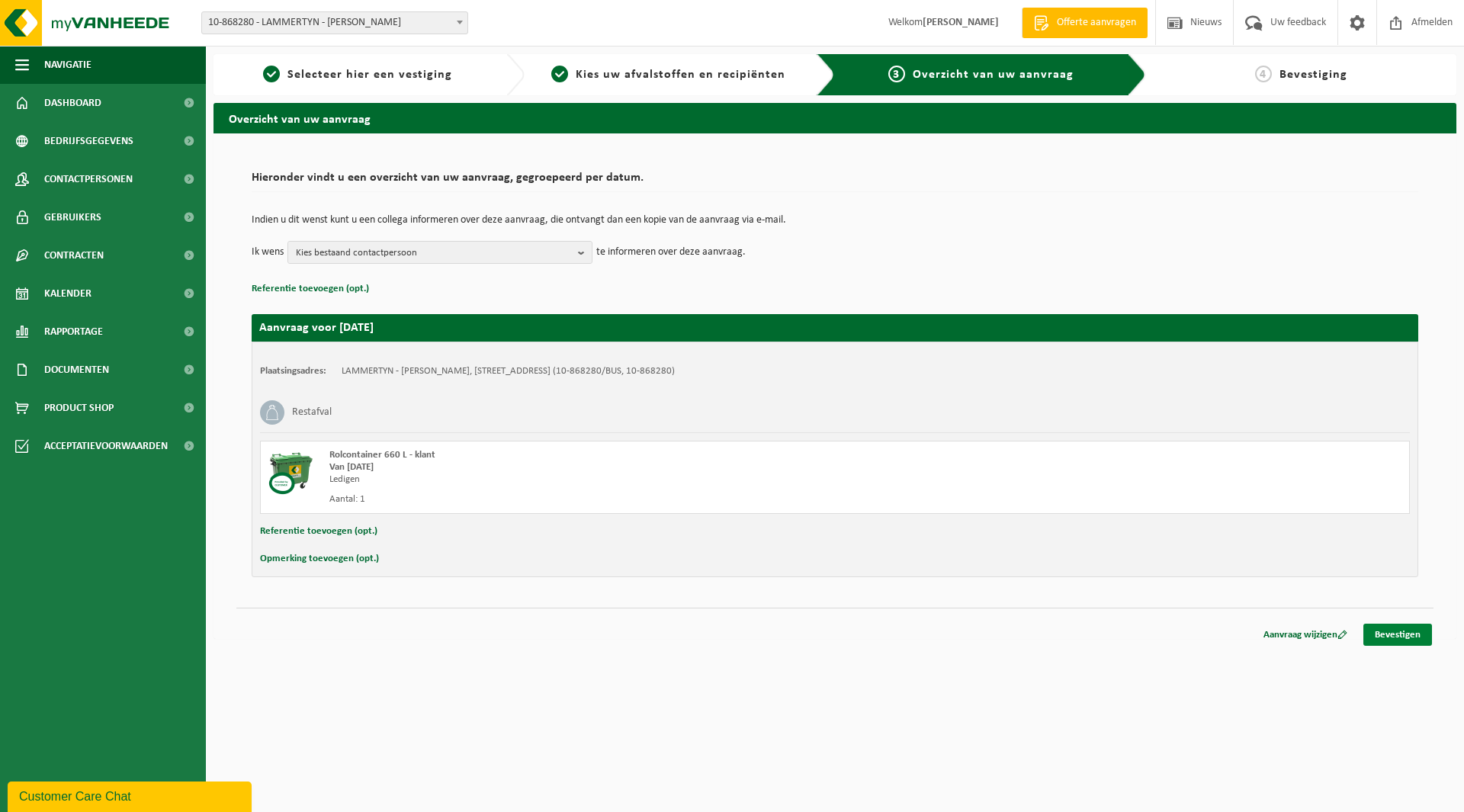
click at [1384, 636] on link "Bevestigen" at bounding box center [1398, 635] width 69 height 22
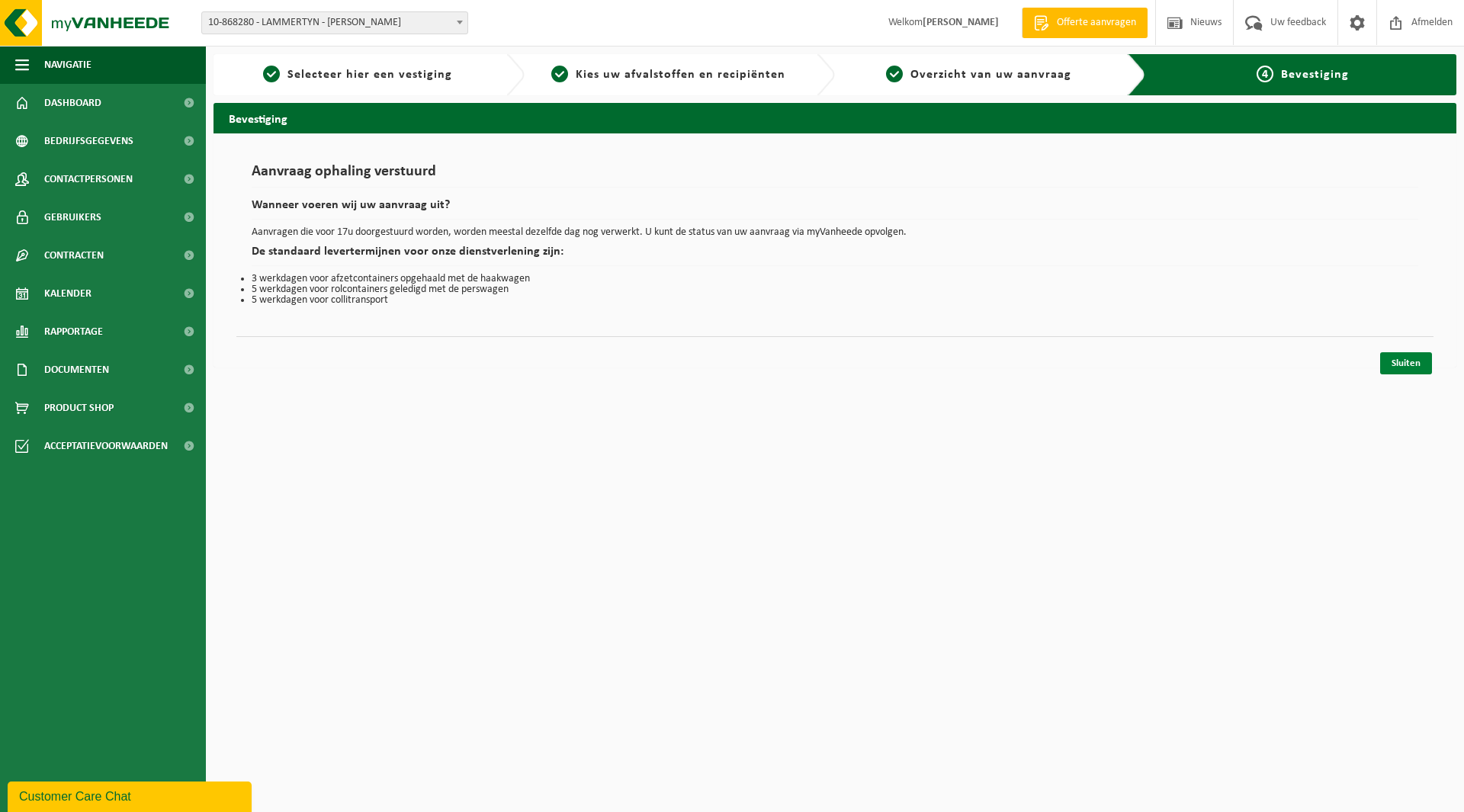
click at [1397, 372] on link "Sluiten" at bounding box center [1406, 363] width 51 height 22
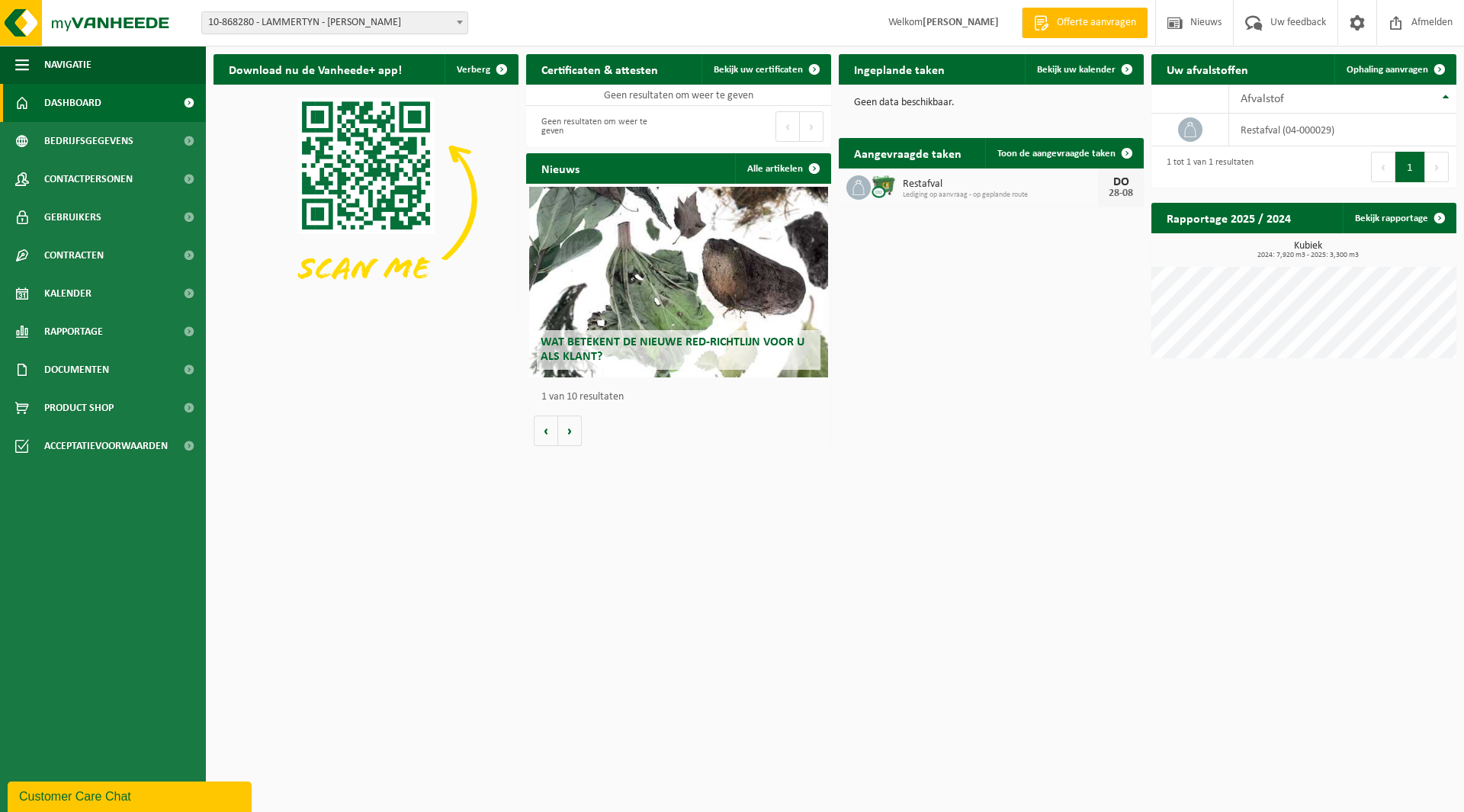
click at [343, 26] on span "10-868280 - LAMMERTYN - [PERSON_NAME]" at bounding box center [334, 23] width 266 height 21
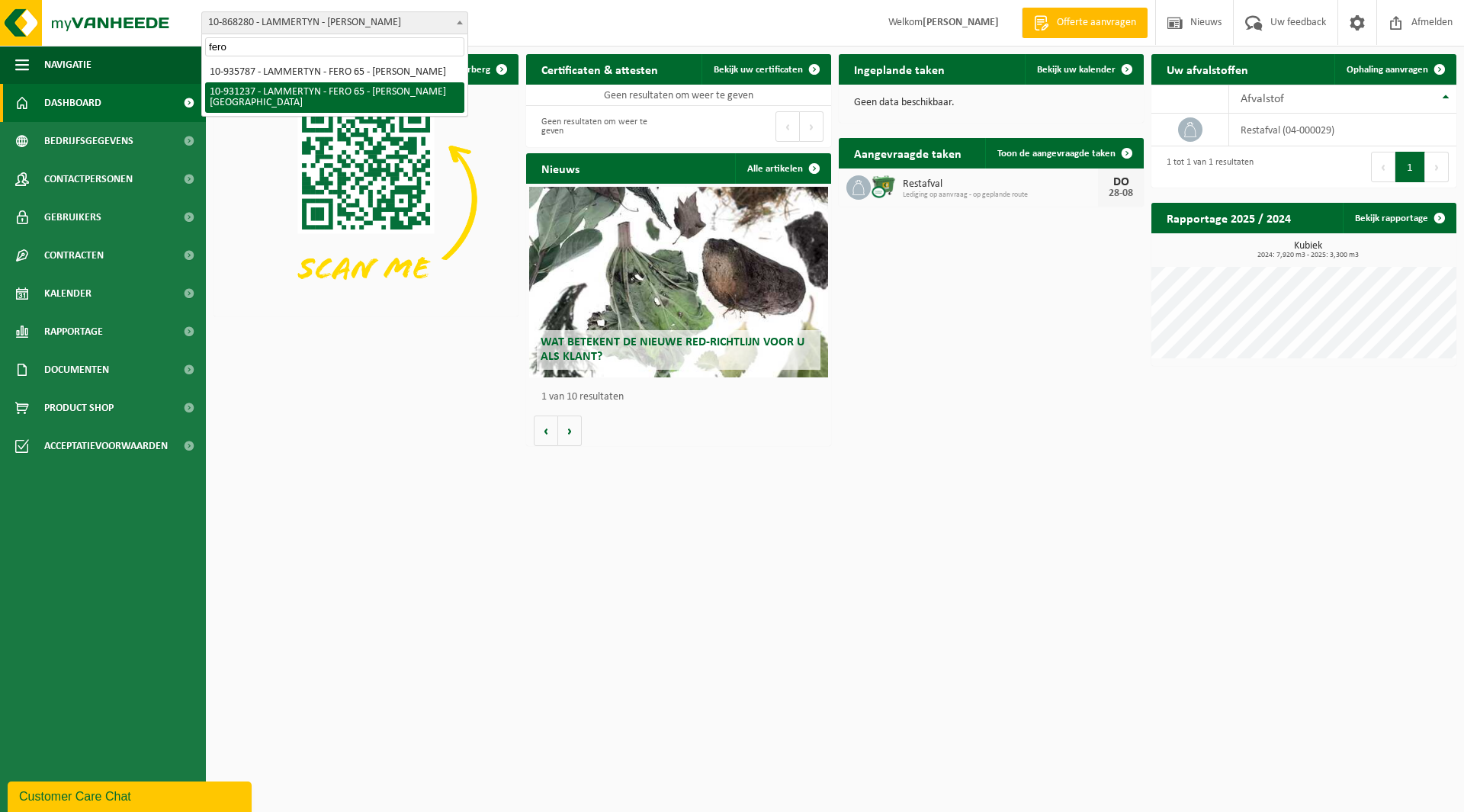
type input "fero"
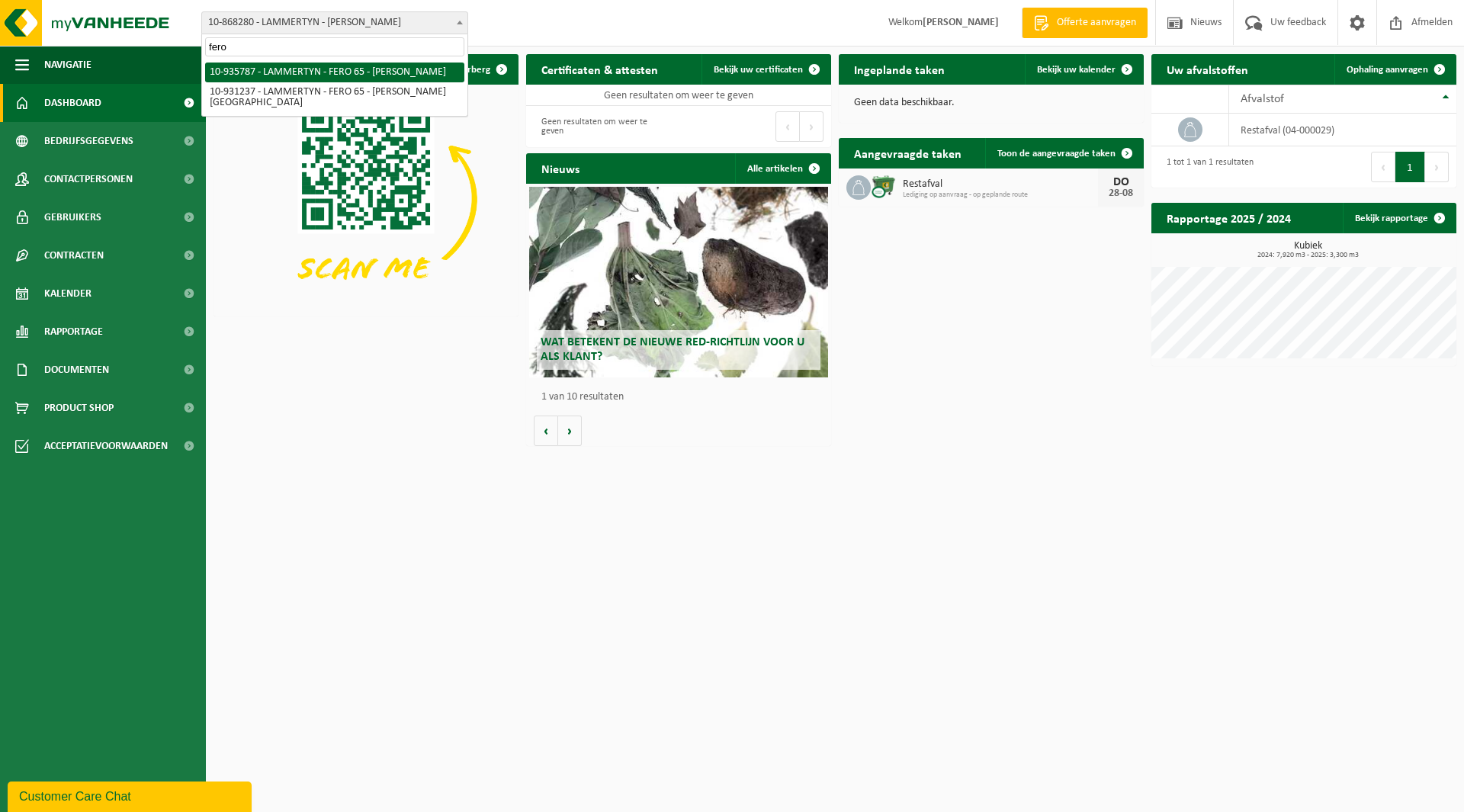
select select "136784"
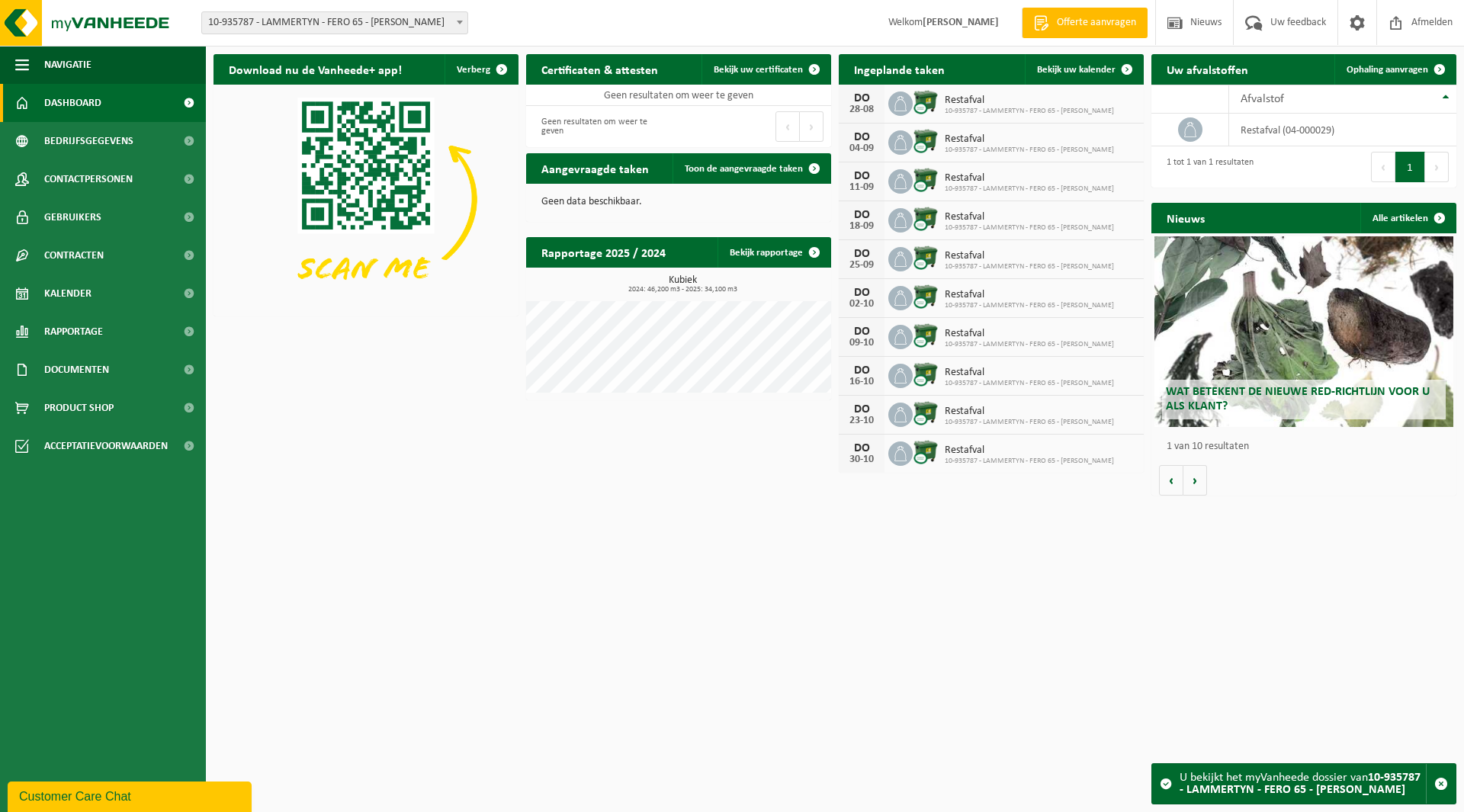
click at [314, 12] on span "10-935787 - LAMMERTYN - FERO 65 - [PERSON_NAME]" at bounding box center [334, 23] width 266 height 21
type input "jolimmo"
select select "143476"
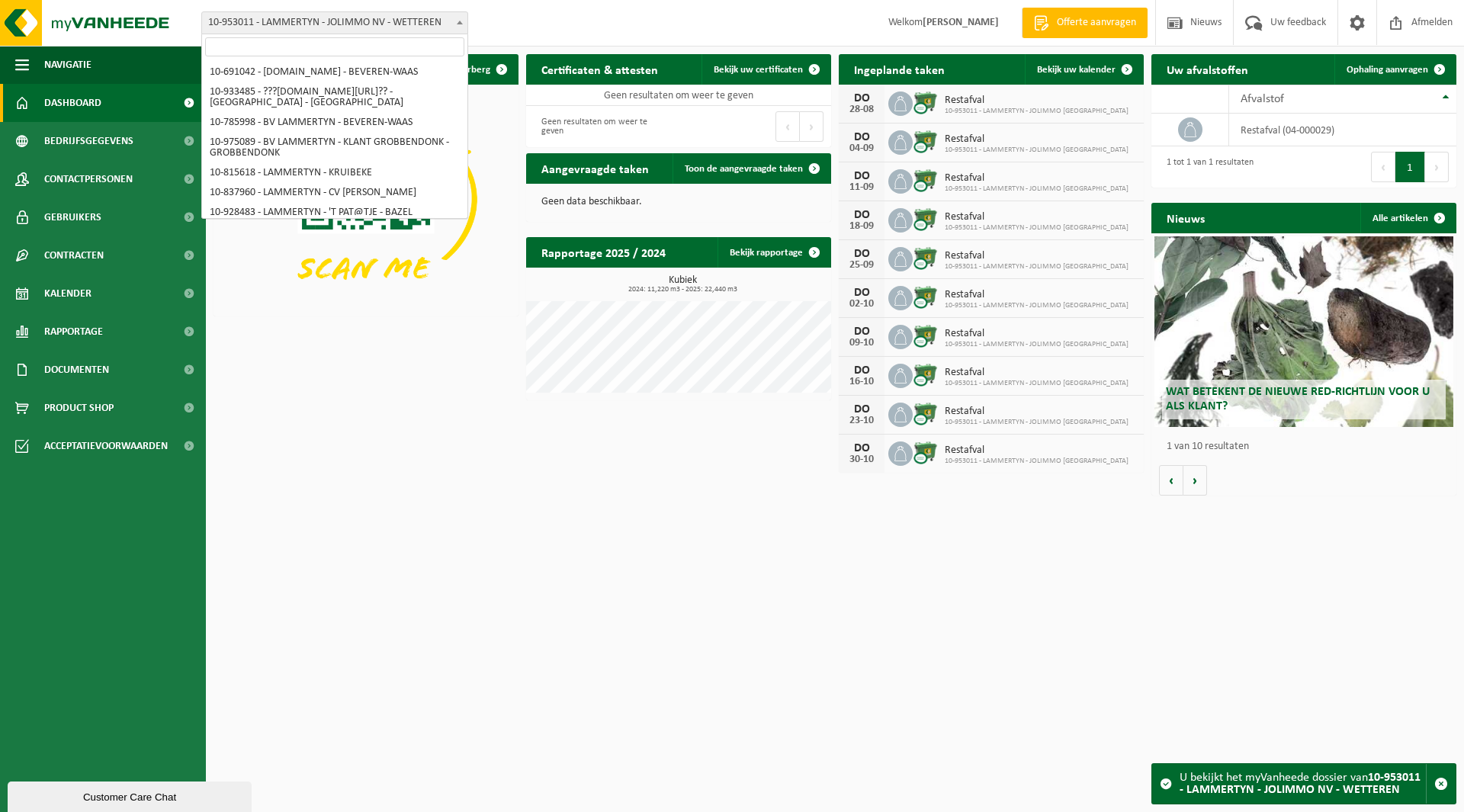
click at [301, 28] on span "10-953011 - LAMMERTYN - JOLIMMO NV - WETTEREN" at bounding box center [334, 23] width 266 height 21
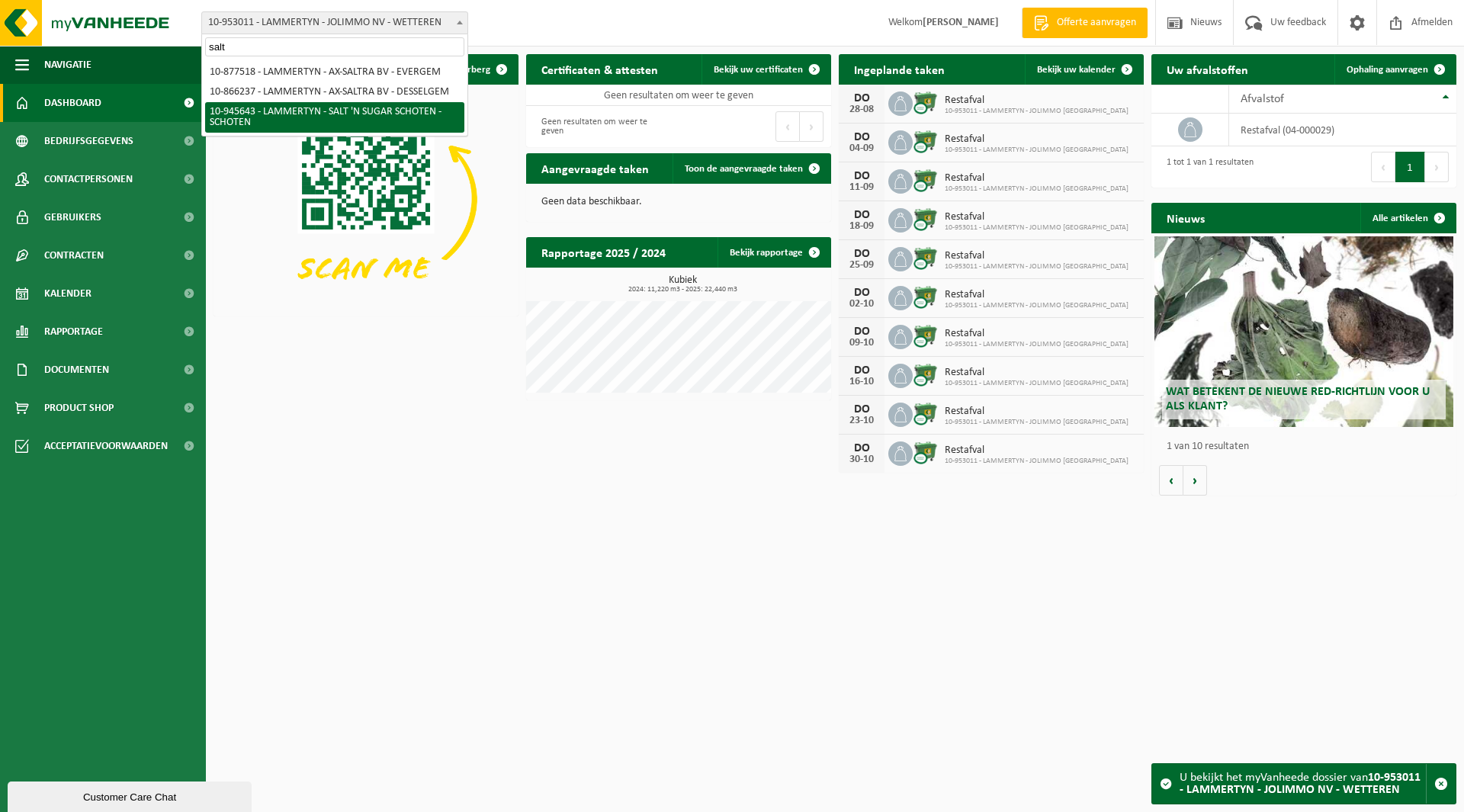
type input "salt"
select select "141327"
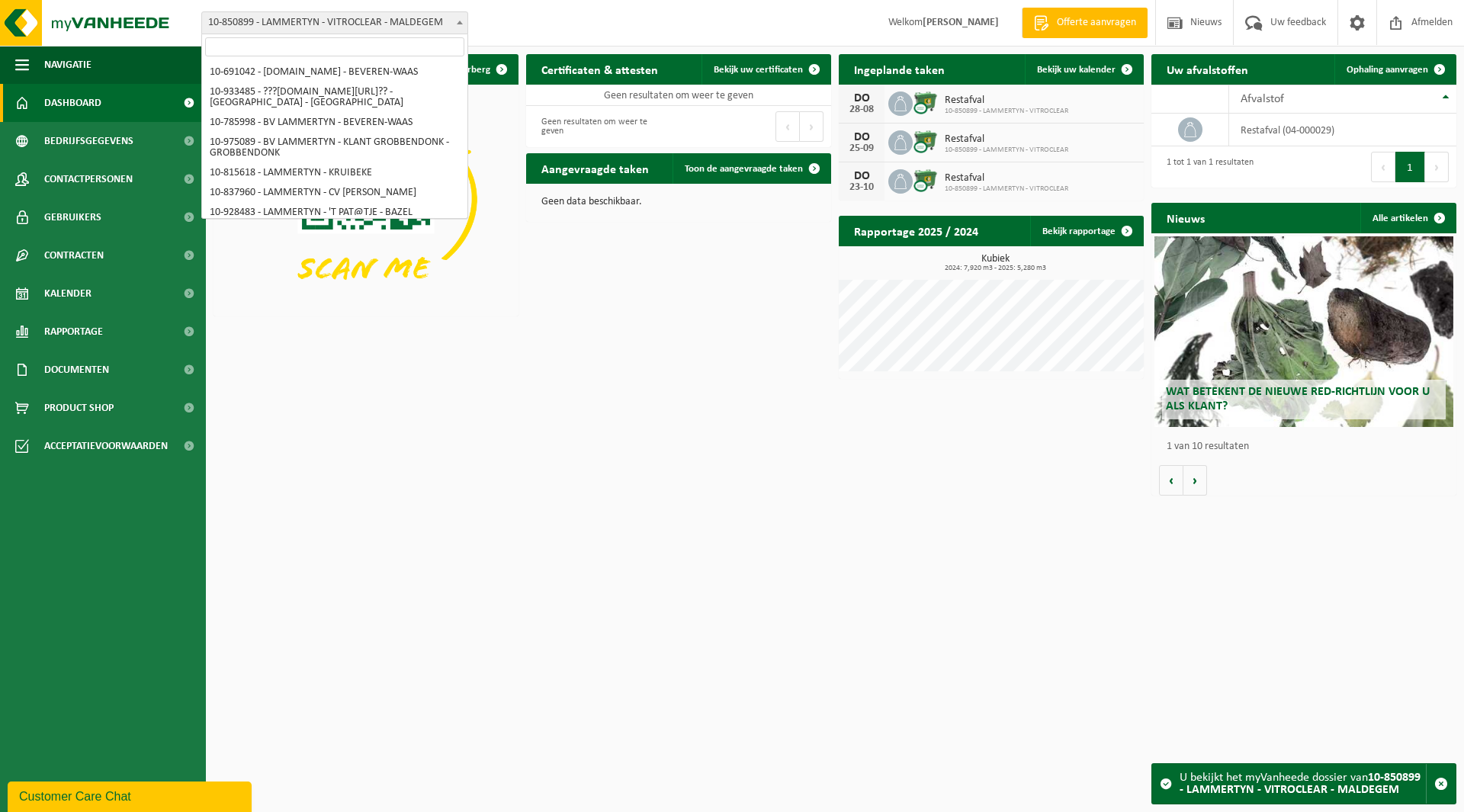
click at [304, 29] on span "10-850899 - LAMMERTYN - VITROCLEAR - MALDEGEM" at bounding box center [334, 23] width 266 height 21
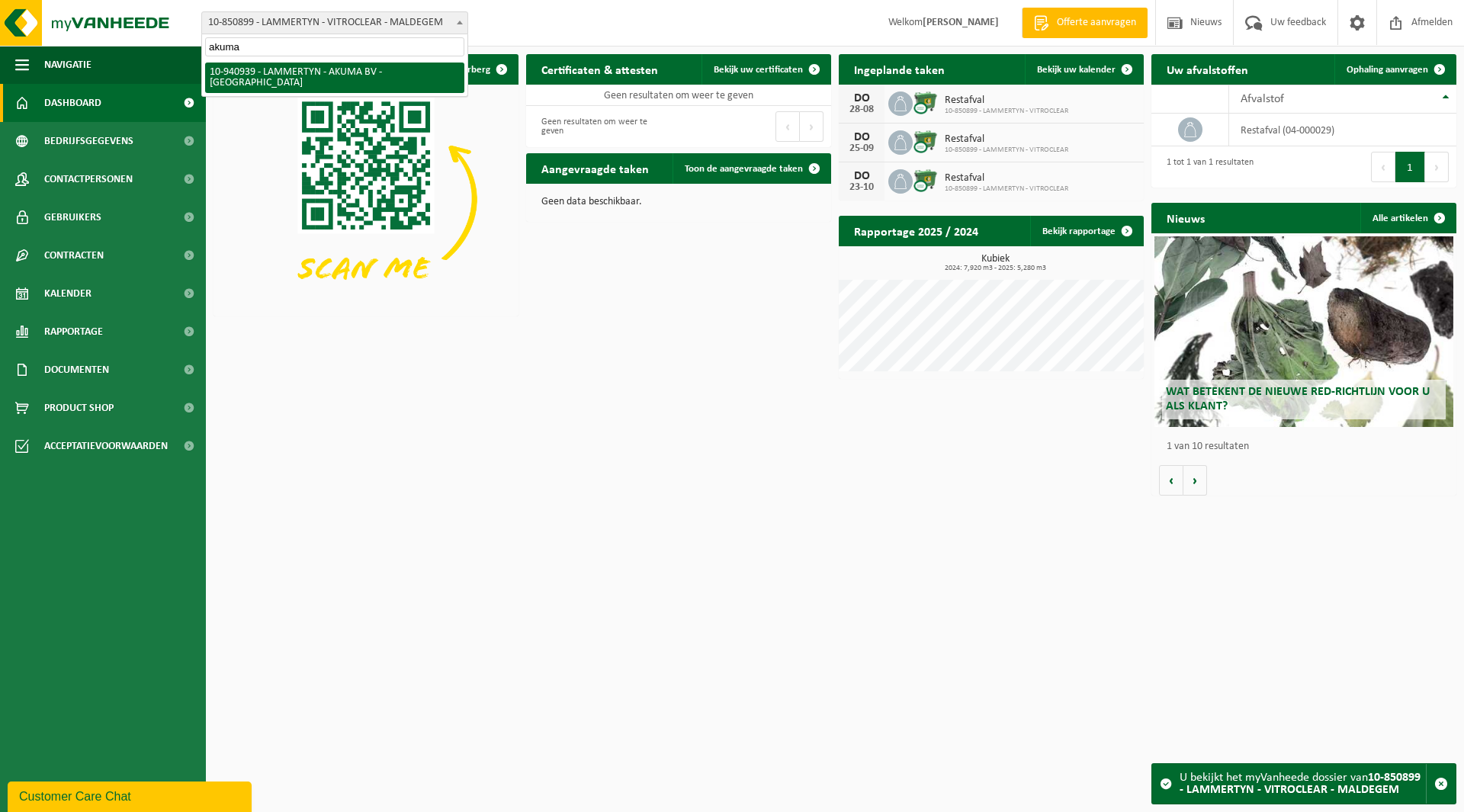
type input "akuma"
select select "139093"
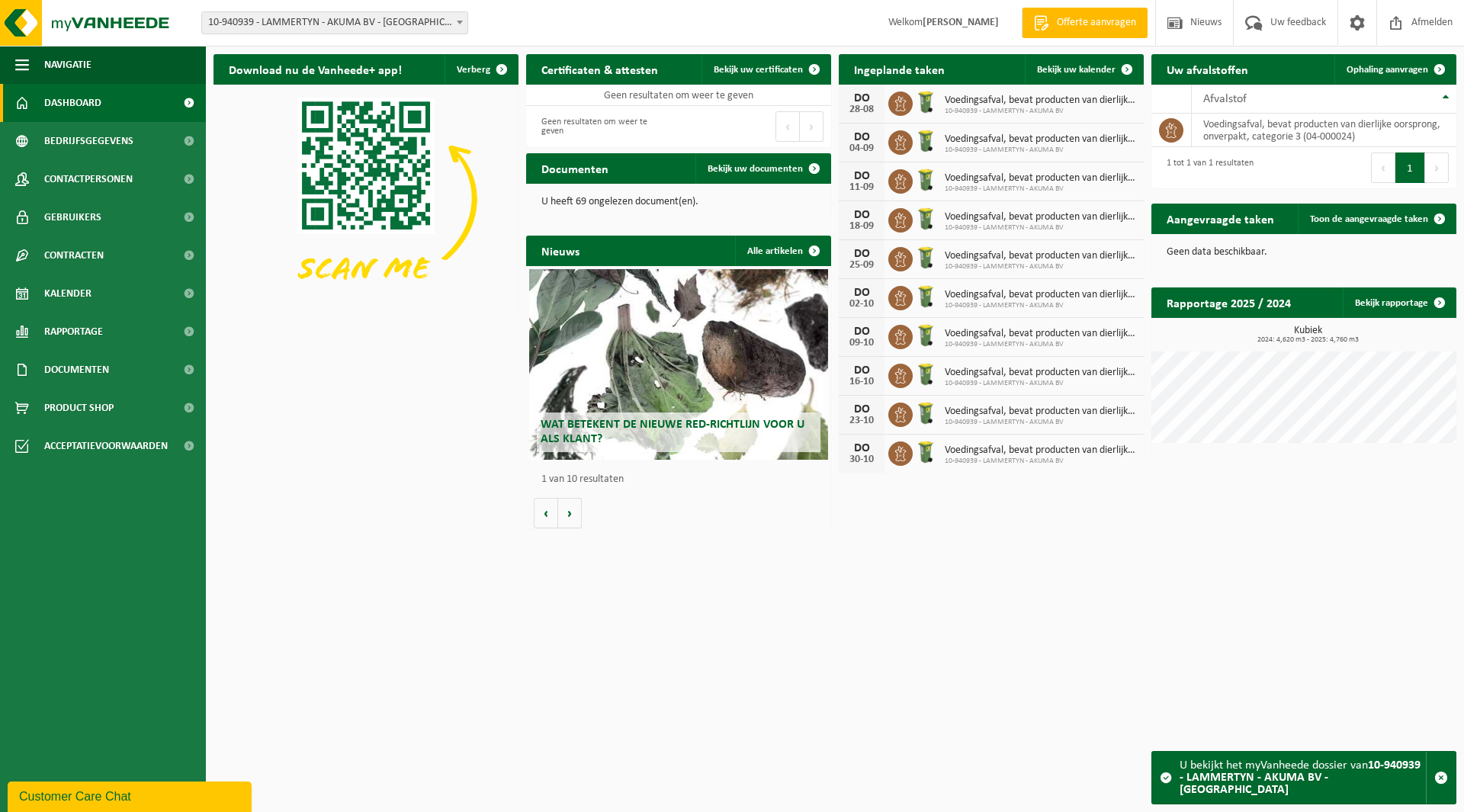
click at [278, 17] on span "10-940939 - LAMMERTYN - AKUMA BV - [GEOGRAPHIC_DATA]" at bounding box center [334, 23] width 266 height 21
type input "sydra"
select select "169372"
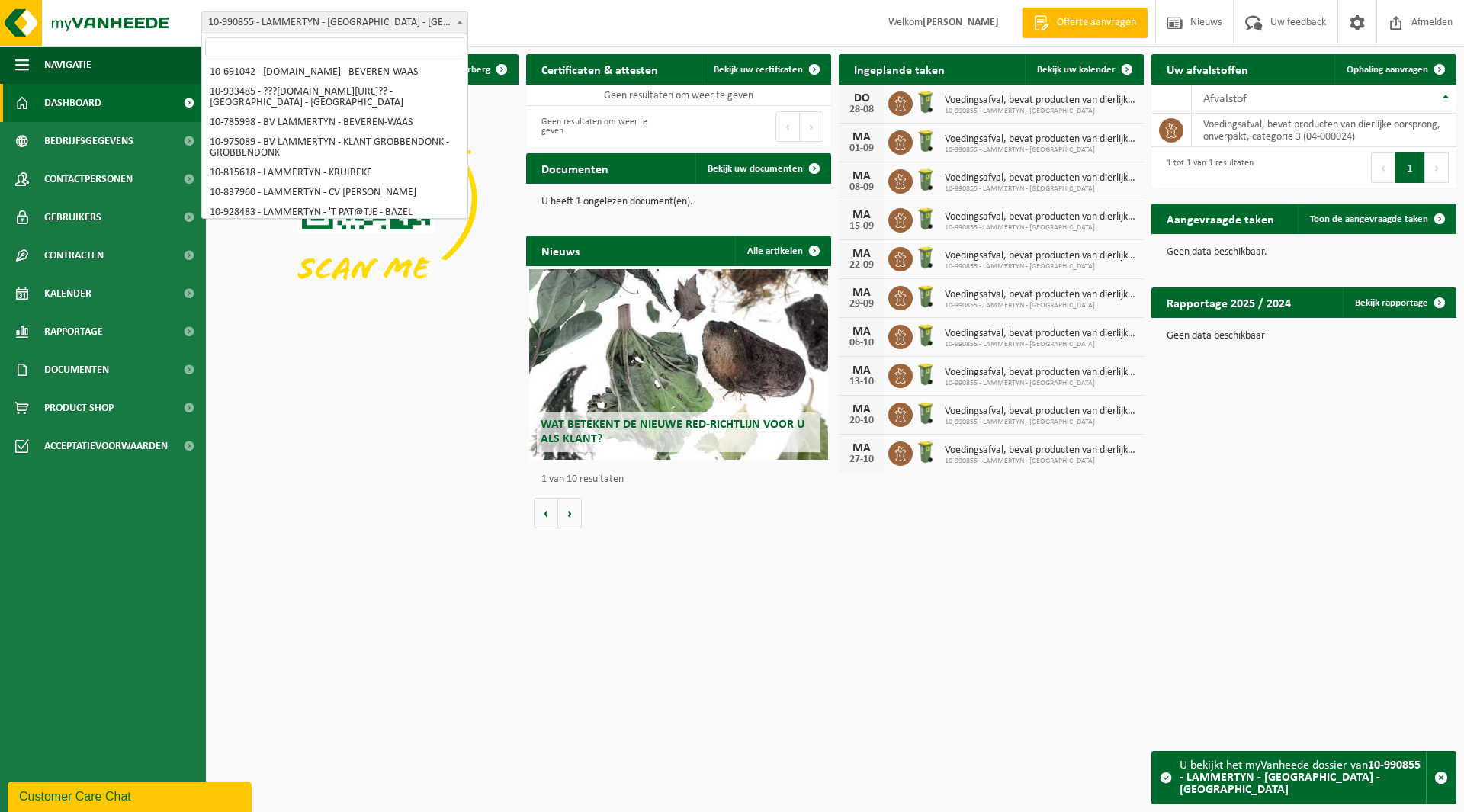
click at [256, 25] on span "10-990855 - LAMMERTYN - [GEOGRAPHIC_DATA] - [GEOGRAPHIC_DATA]" at bounding box center [334, 23] width 266 height 21
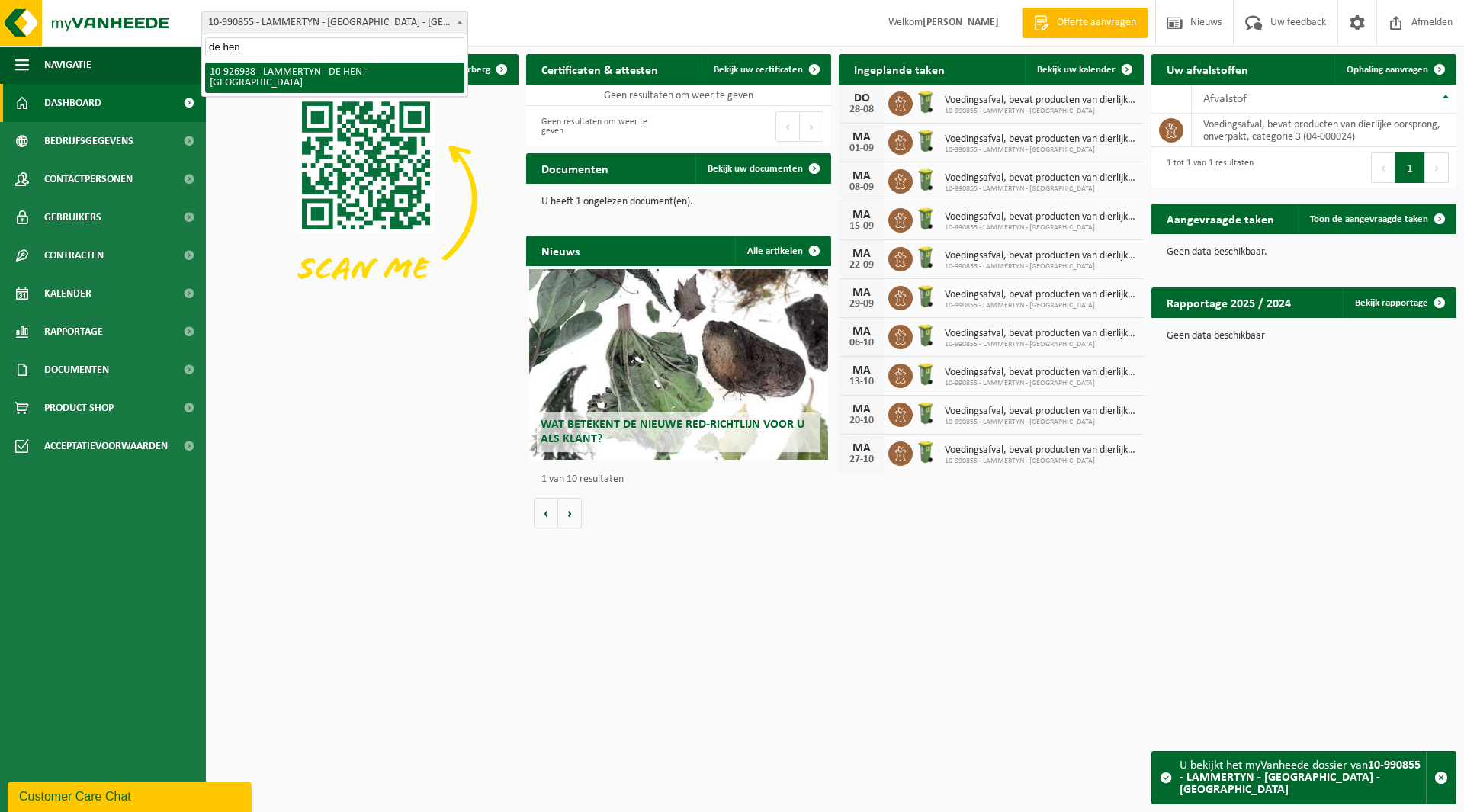
type input "de hen"
select select "132629"
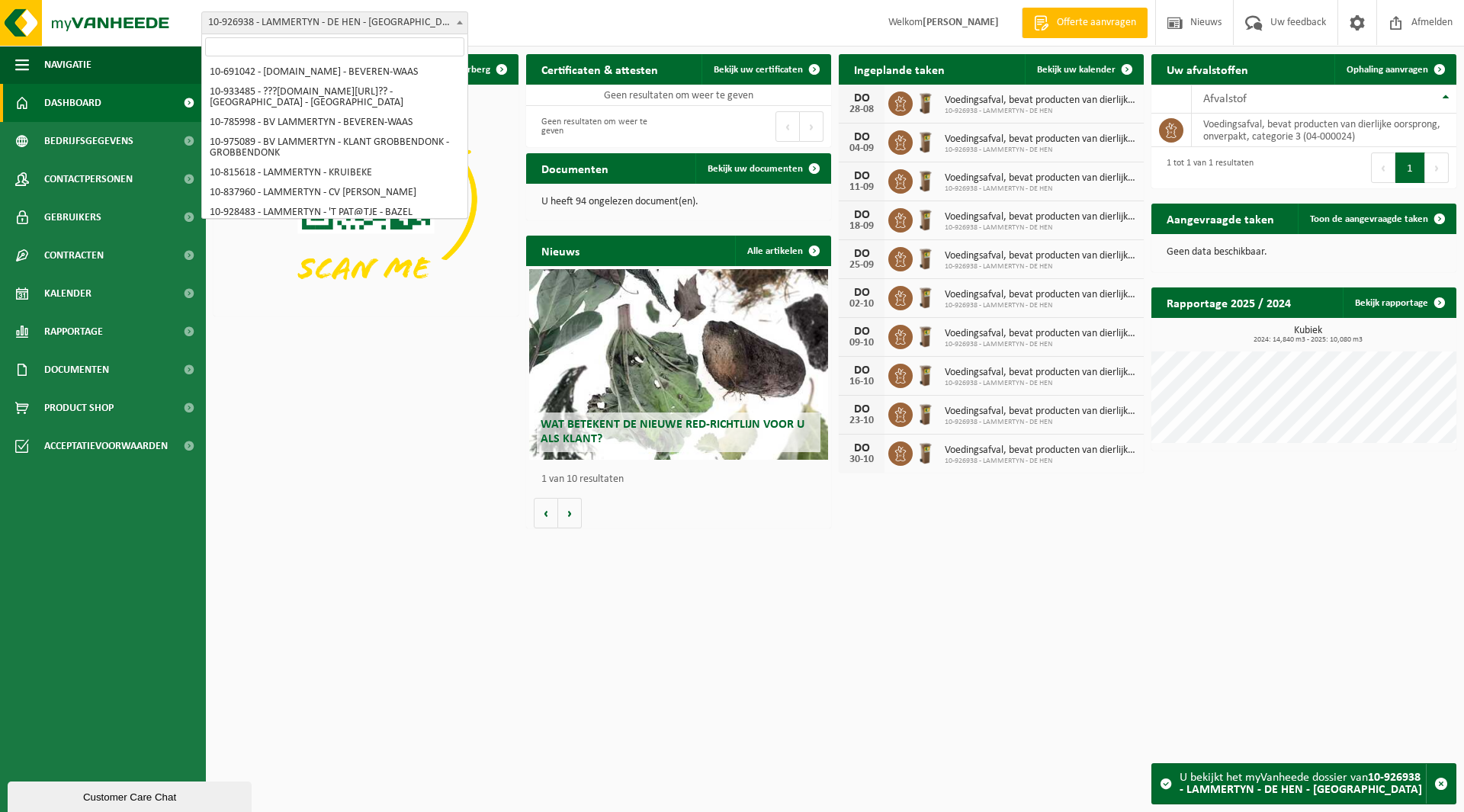
click at [289, 21] on span "10-926938 - LAMMERTYN - DE HEN - [GEOGRAPHIC_DATA]" at bounding box center [334, 23] width 266 height 21
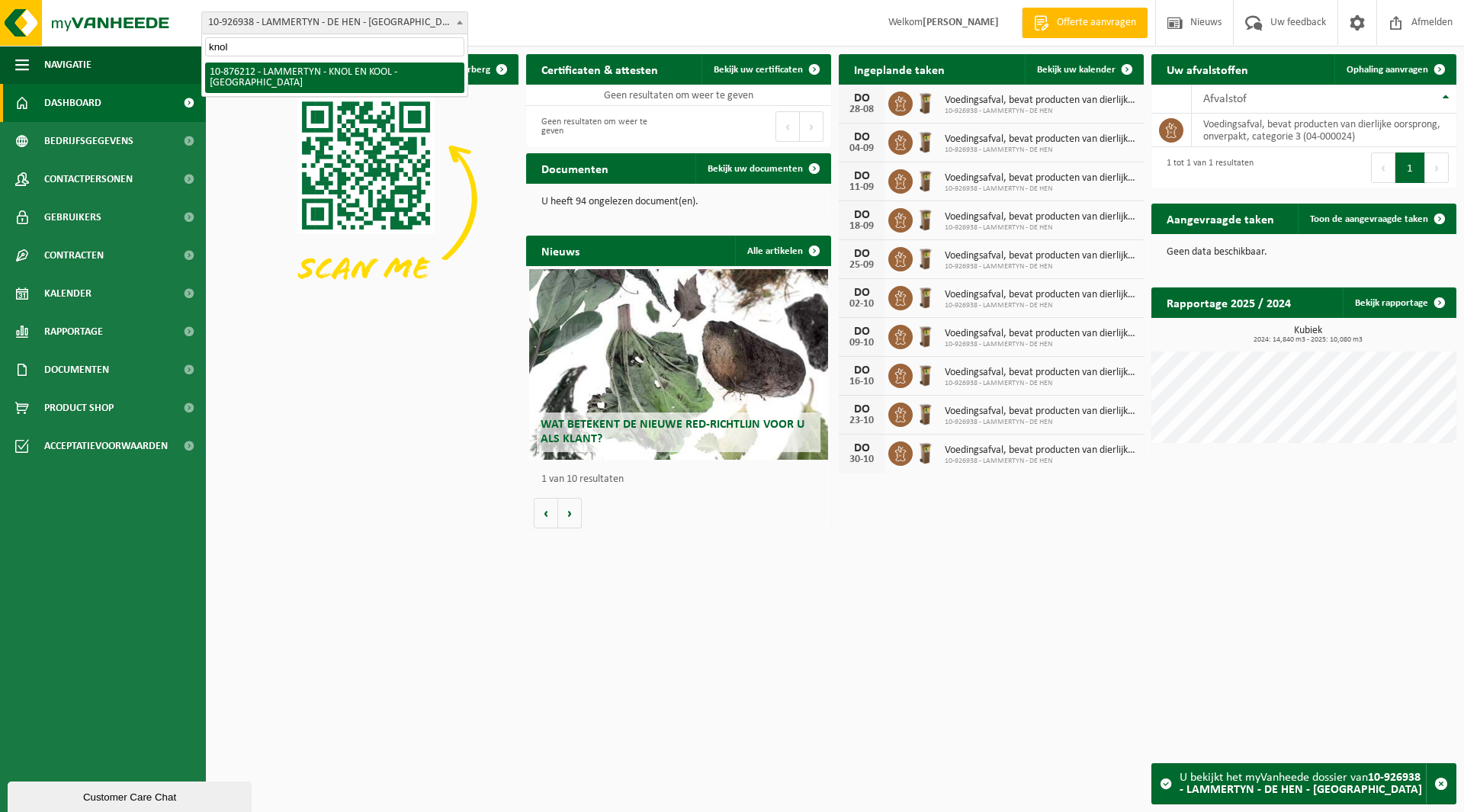
type input "knol"
select select "107428"
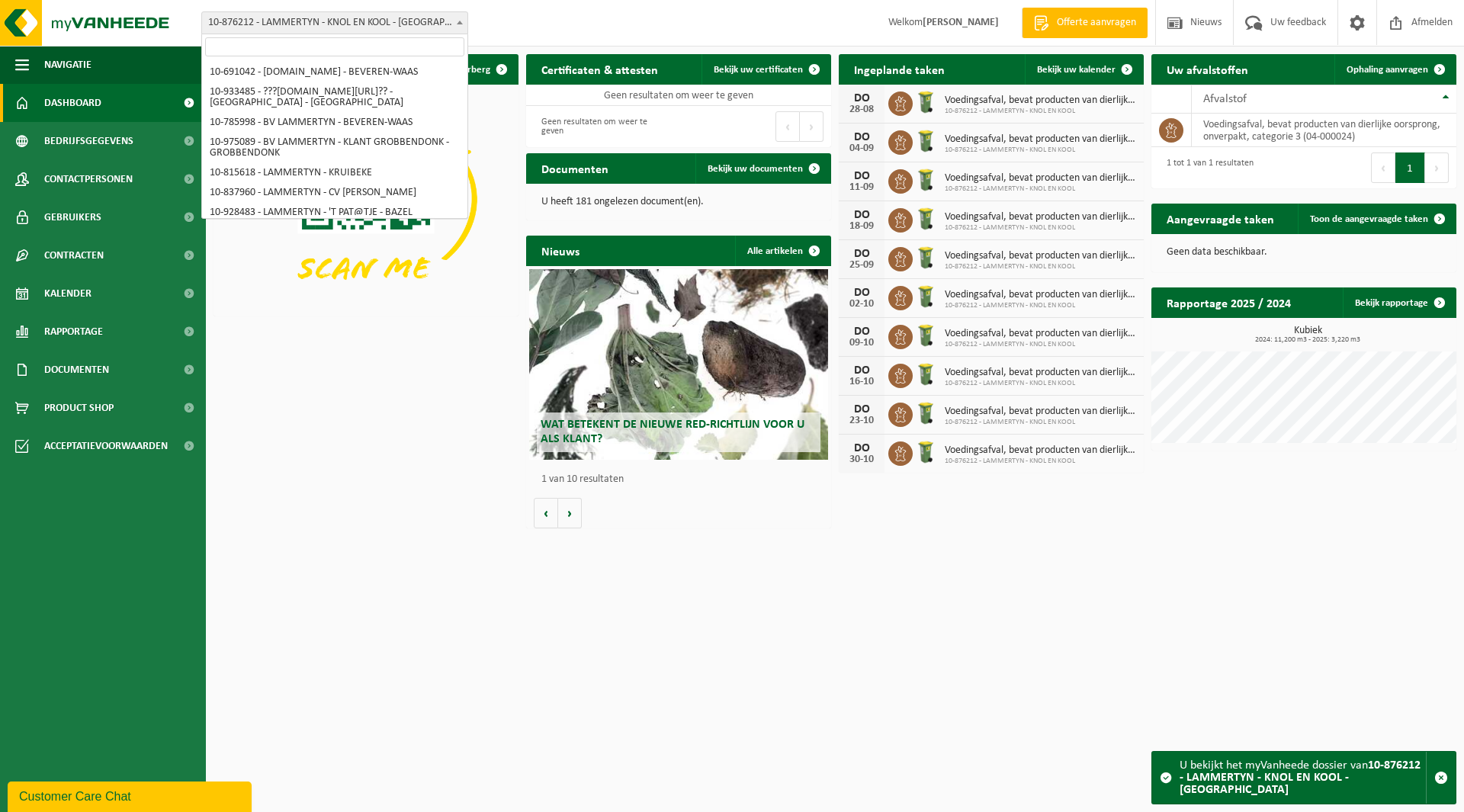
click at [276, 16] on span "10-876212 - LAMMERTYN - KNOL EN KOOL - [GEOGRAPHIC_DATA]" at bounding box center [334, 23] width 266 height 21
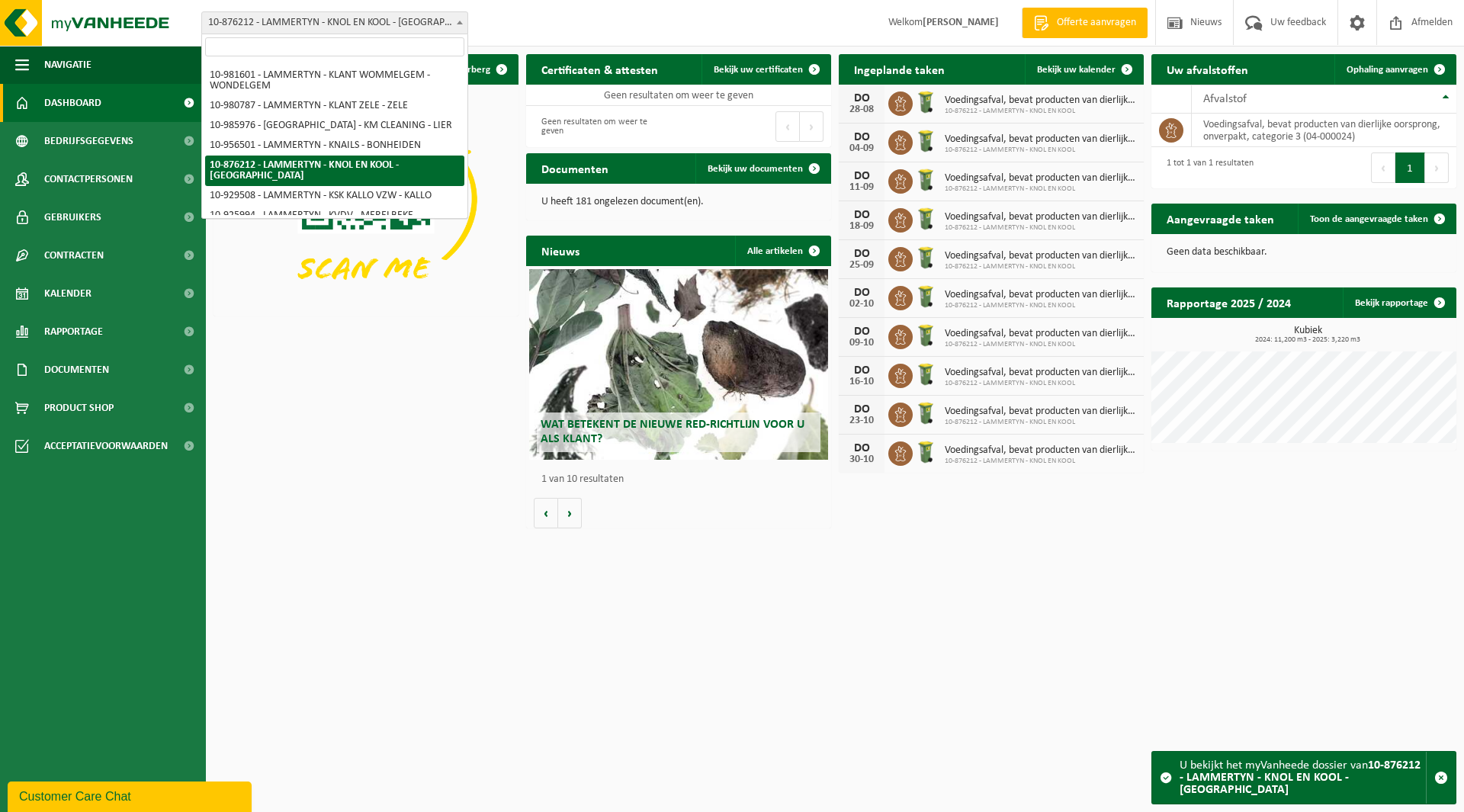
type input "i"
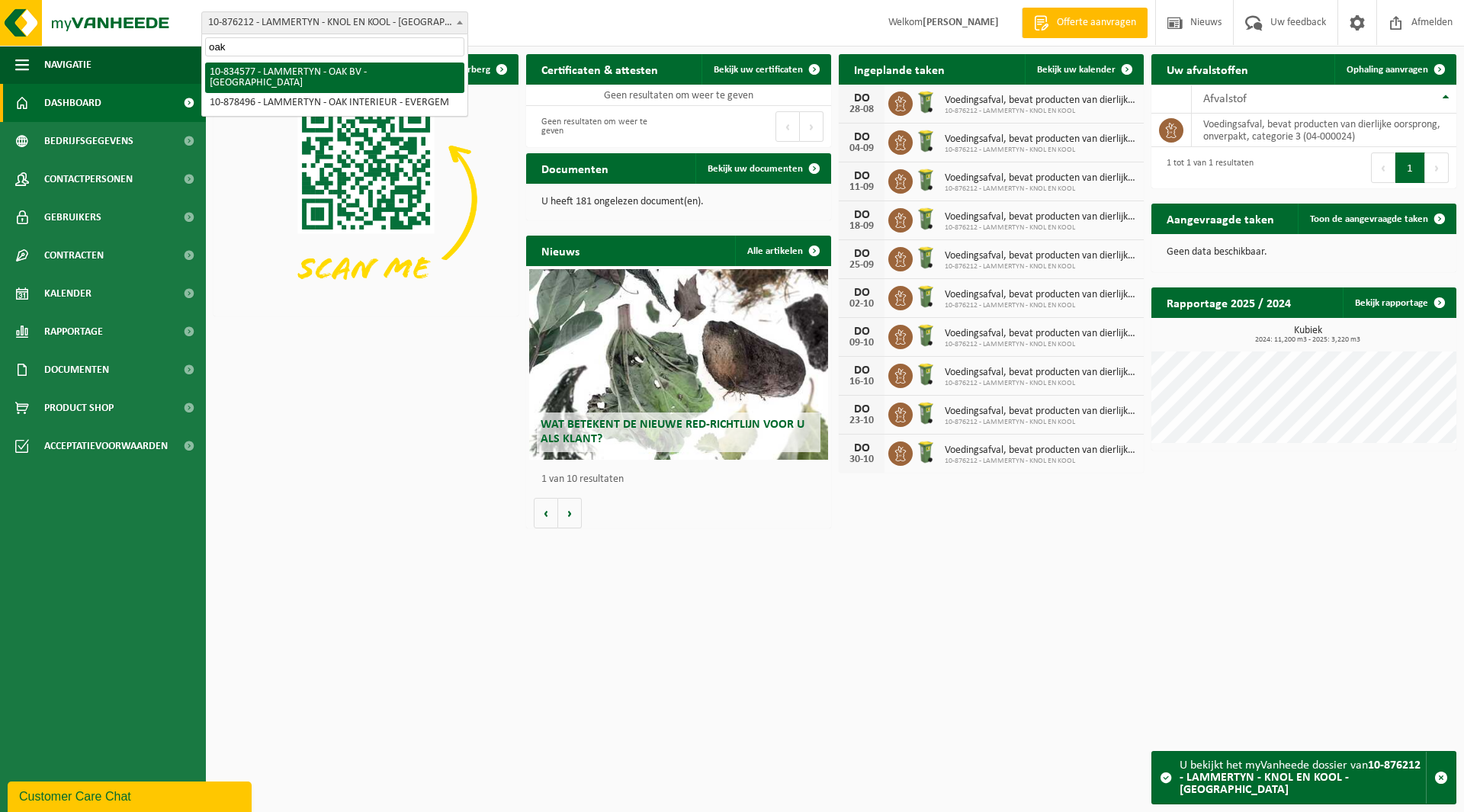
type input "oak"
select select "89899"
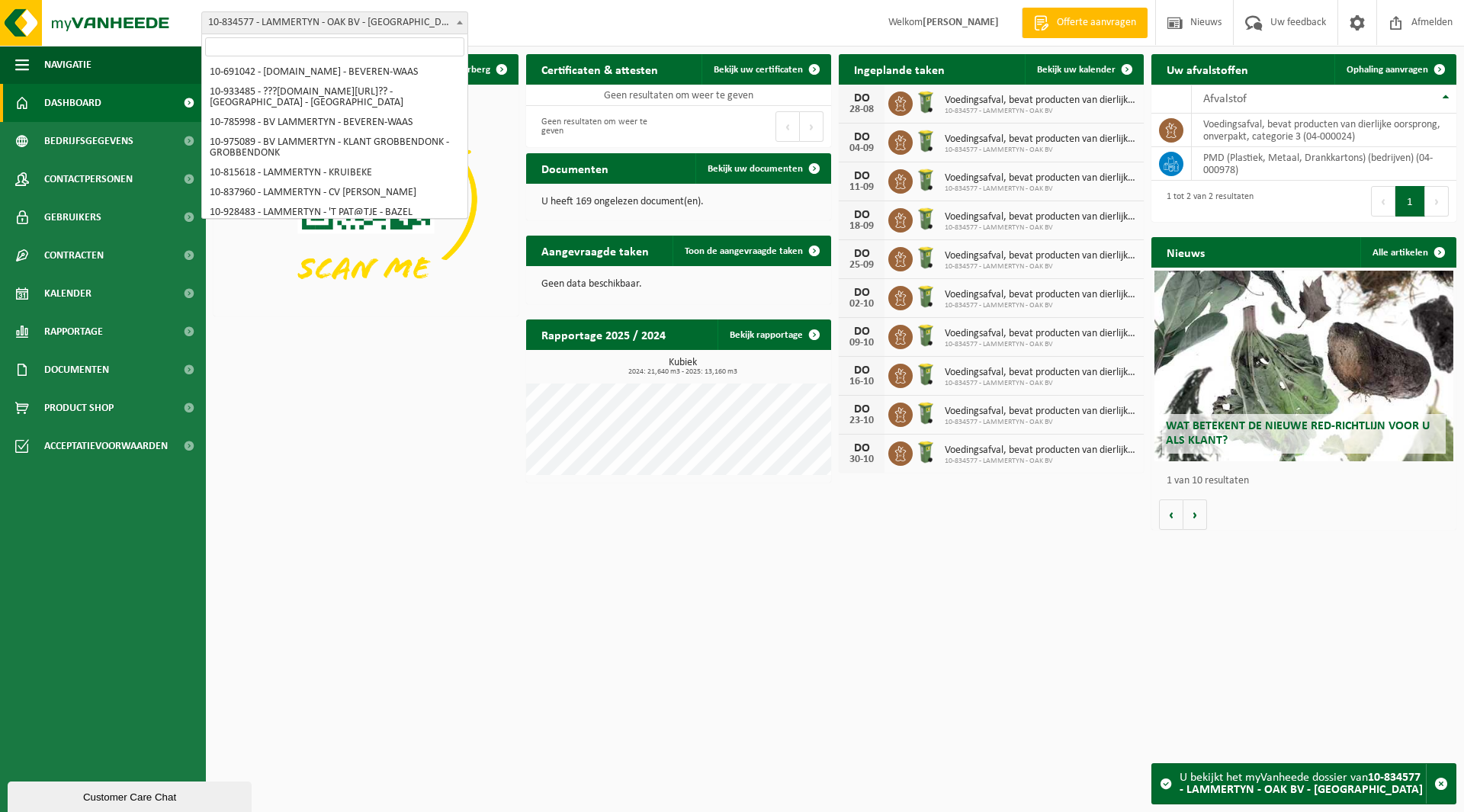
click at [279, 20] on span "10-834577 - LAMMERTYN - OAK BV - [GEOGRAPHIC_DATA]" at bounding box center [334, 23] width 266 height 21
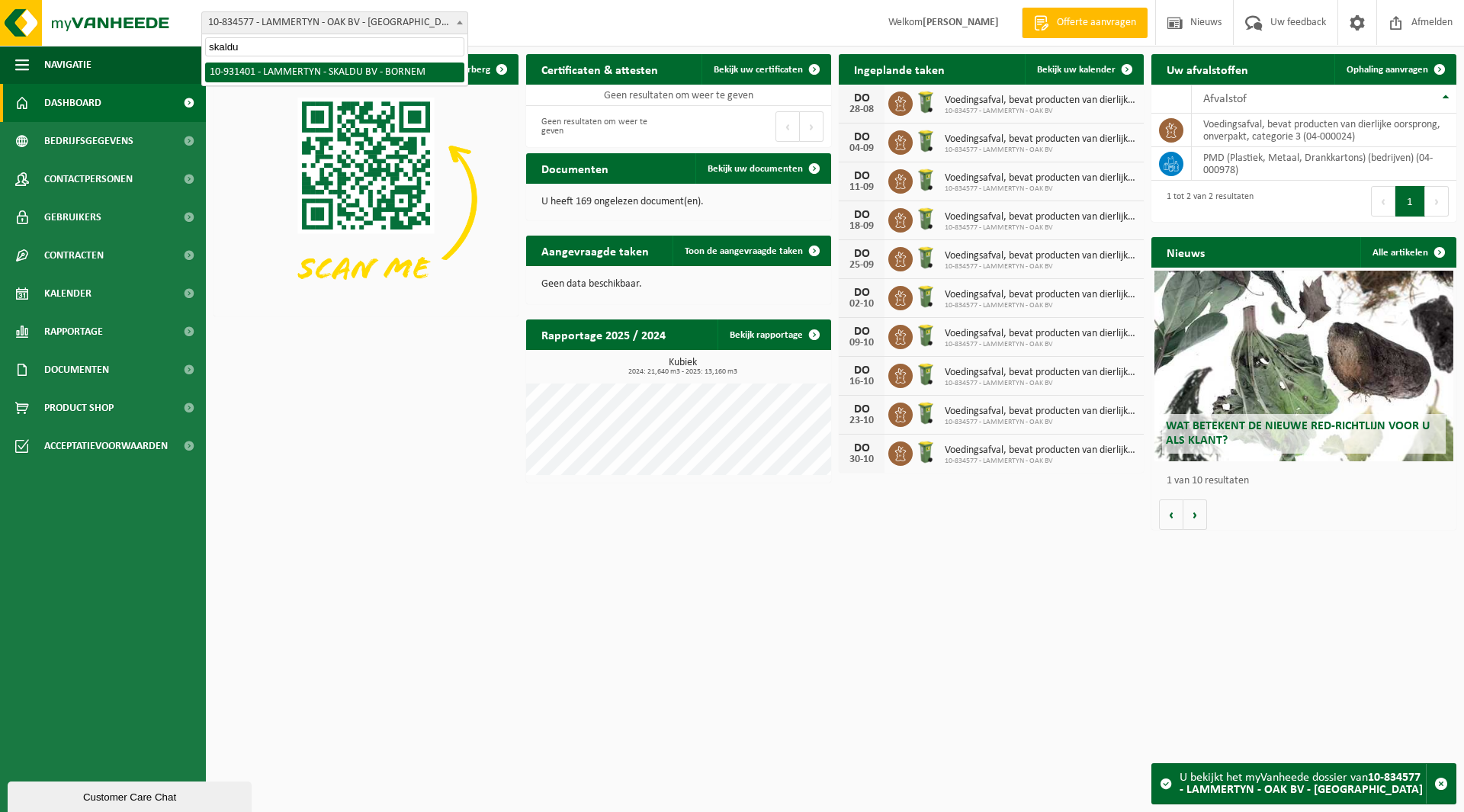
type input "skaldu"
select select "134723"
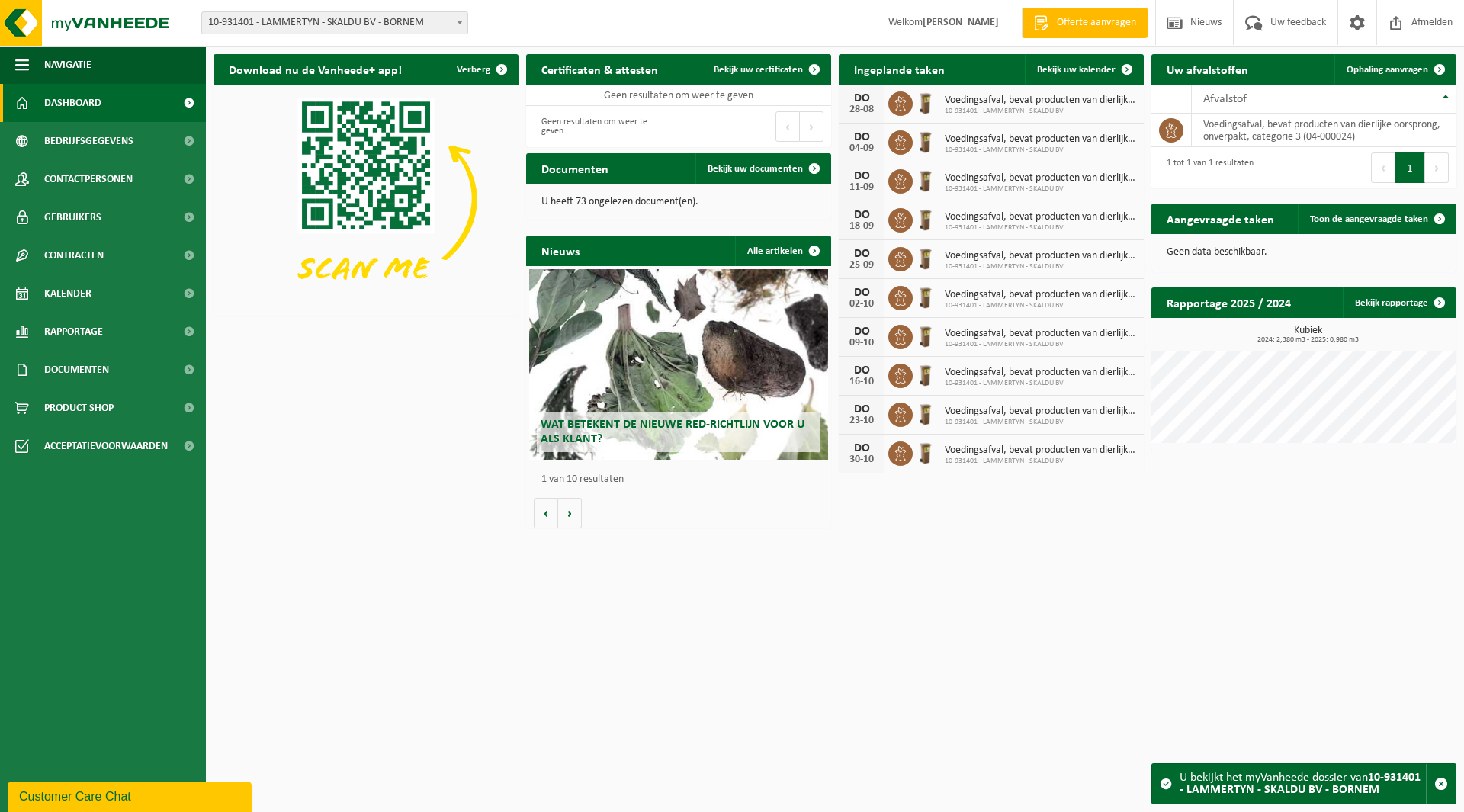
click at [283, 22] on span "10-931401 - LAMMERTYN - SKALDU BV - BORNEM" at bounding box center [334, 23] width 266 height 21
type input "sylves"
select select "110890"
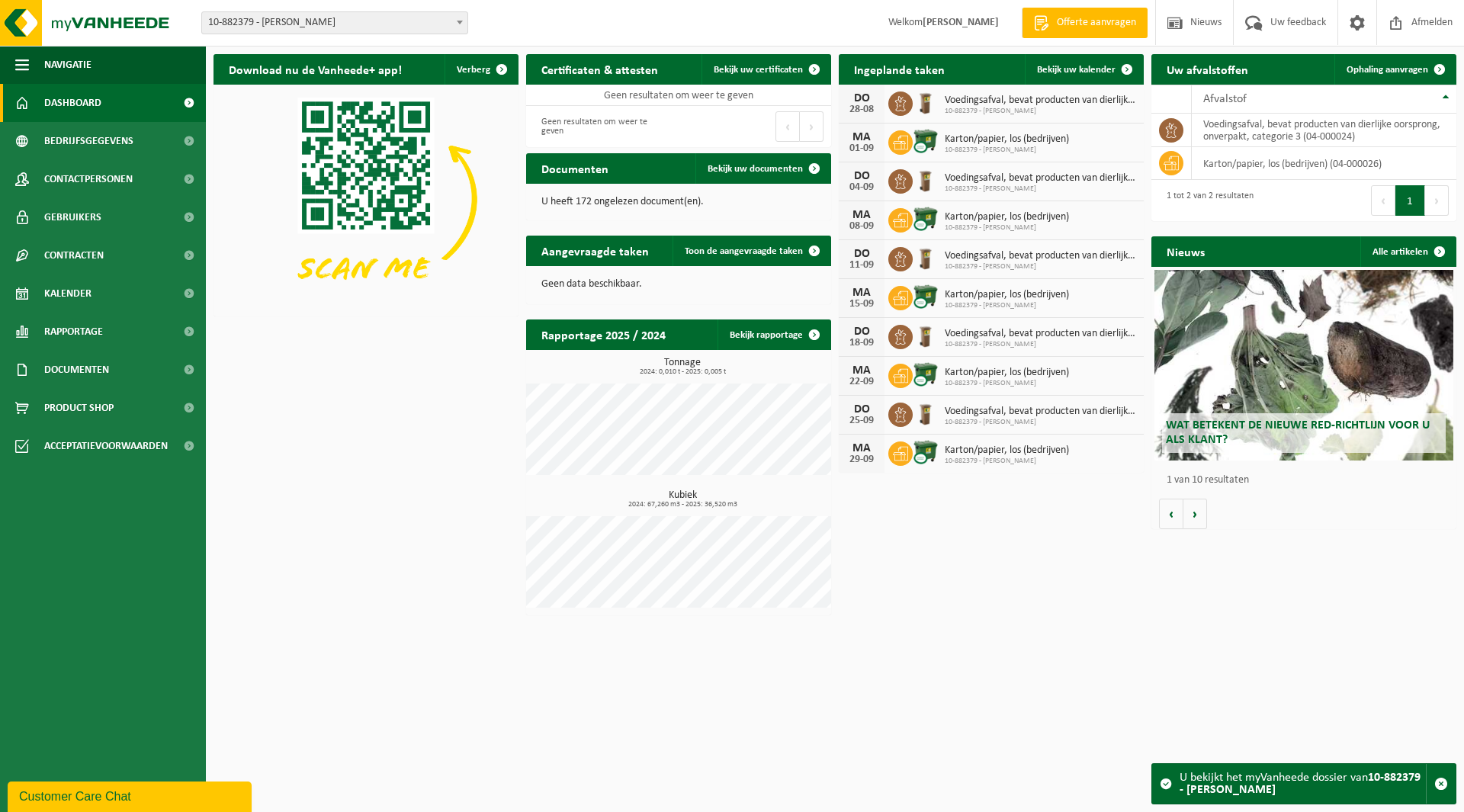
click at [291, 25] on span "10-882379 - [PERSON_NAME]" at bounding box center [334, 23] width 266 height 21
type input "theo"
select select "101317"
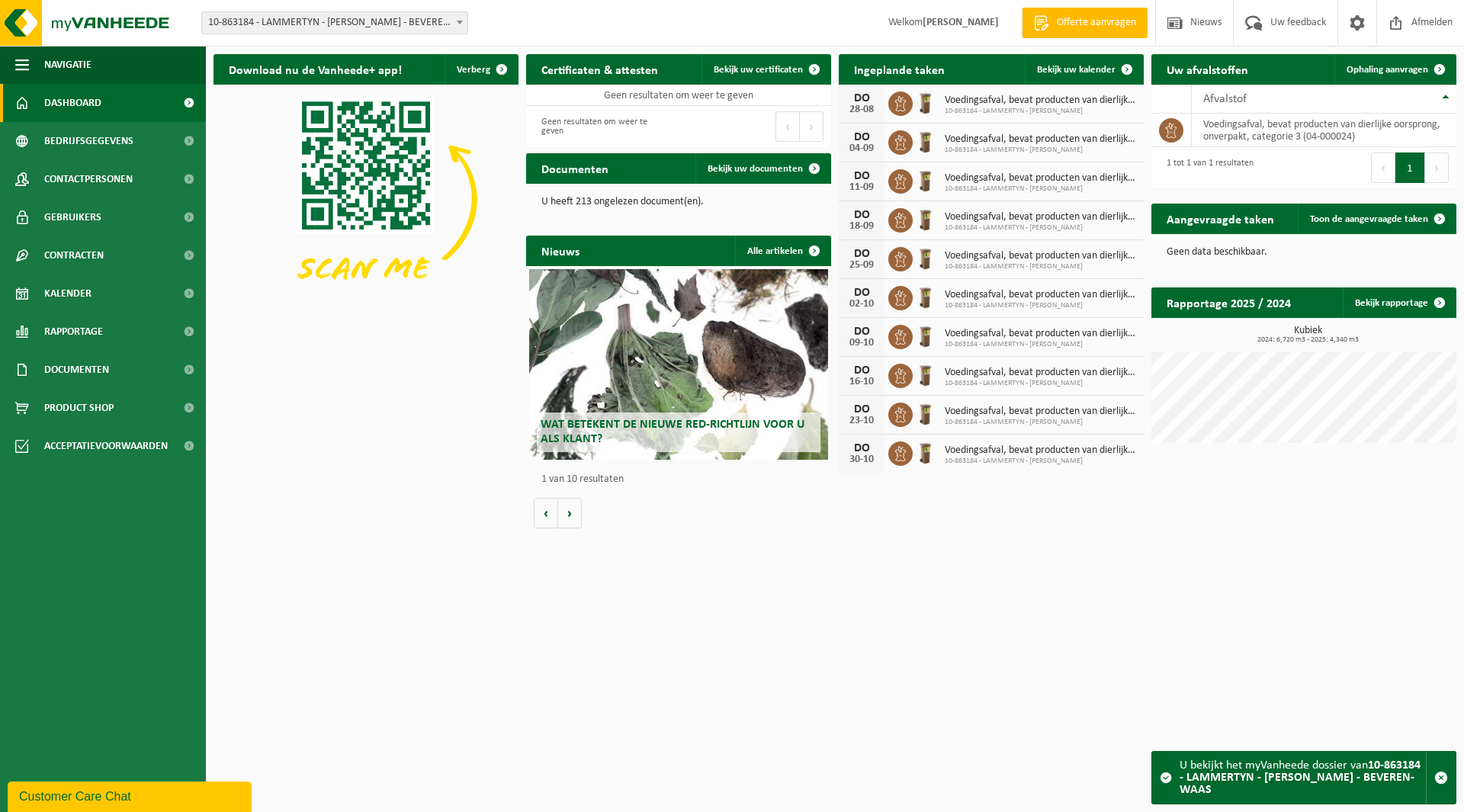
click at [301, 16] on span "10-863184 - LAMMERTYN - [PERSON_NAME] - BEVEREN-WAAS" at bounding box center [334, 23] width 266 height 21
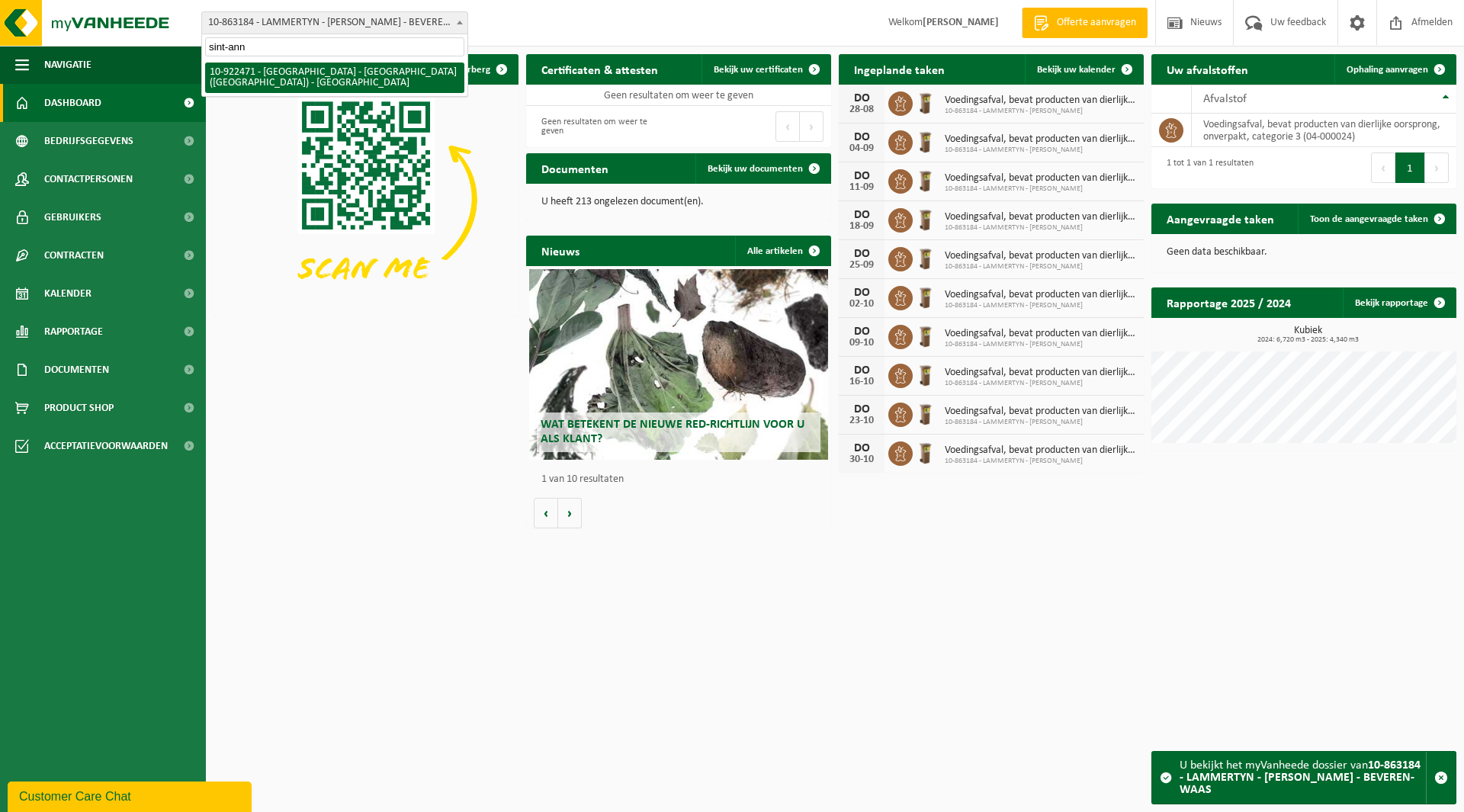
type input "sint-ann"
select select "130555"
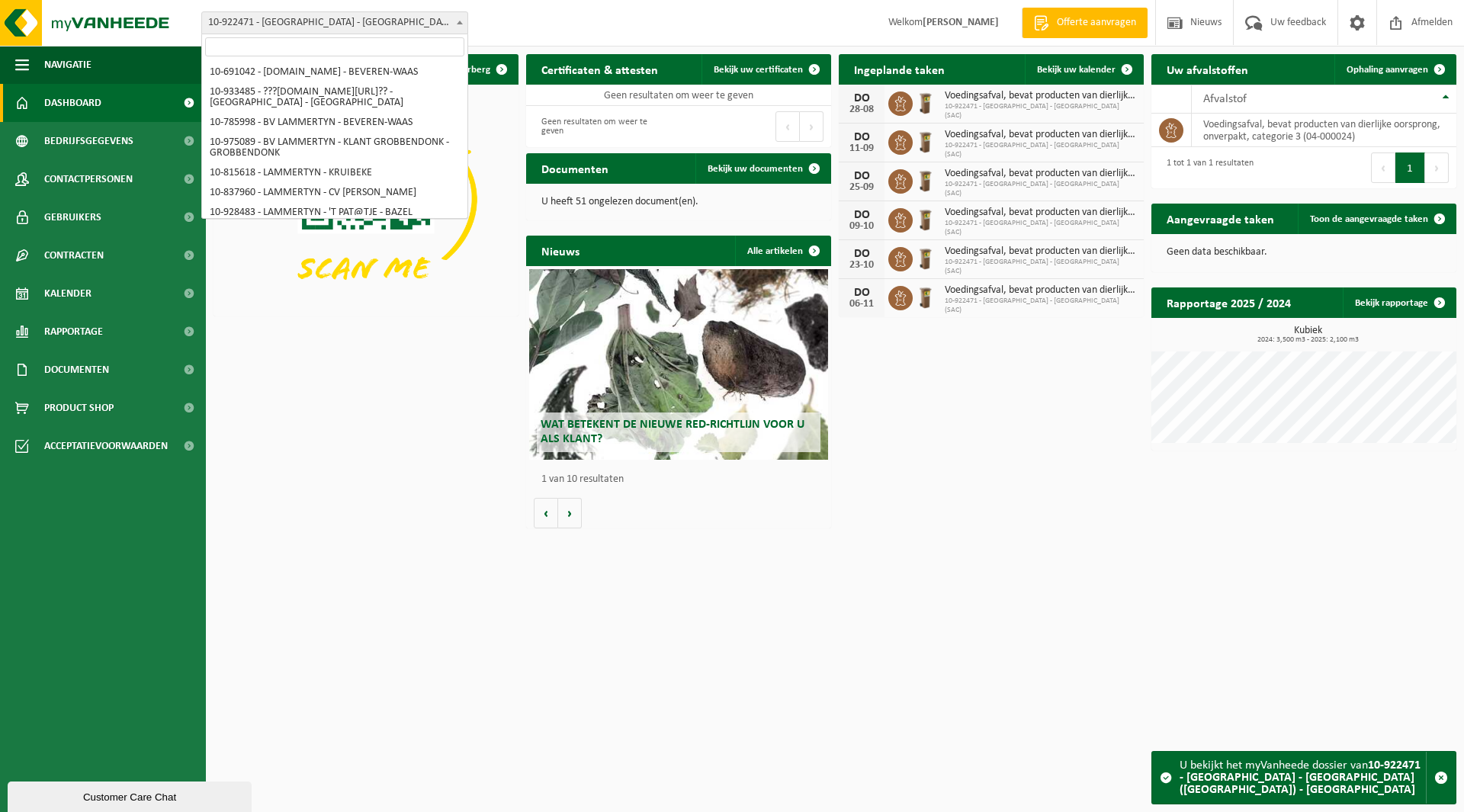
click at [297, 25] on span "10-922471 - [GEOGRAPHIC_DATA] - [GEOGRAPHIC_DATA] ([GEOGRAPHIC_DATA]) - [GEOGRA…" at bounding box center [334, 23] width 266 height 21
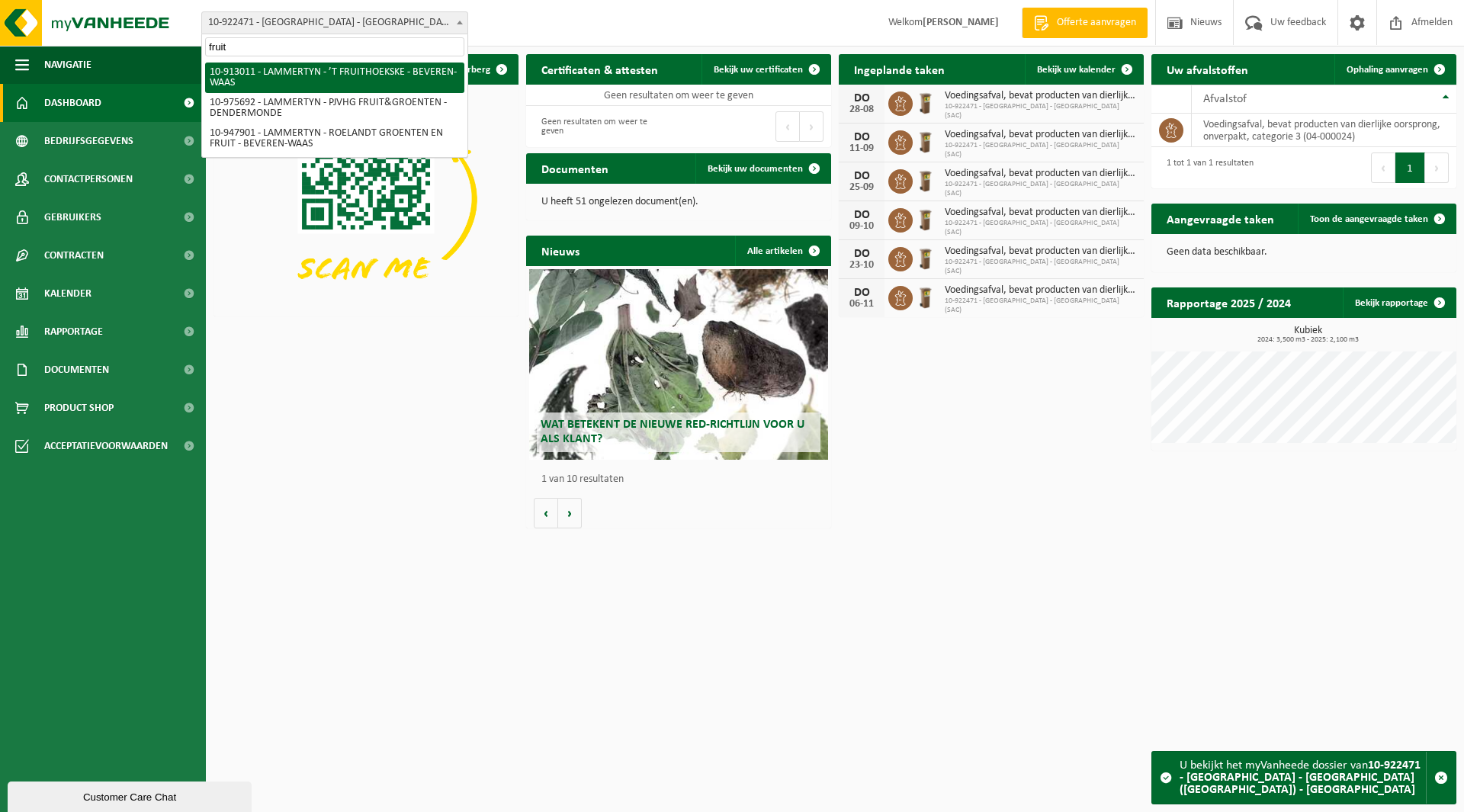
type input "fruit"
select select "125896"
